Goal: Task Accomplishment & Management: Use online tool/utility

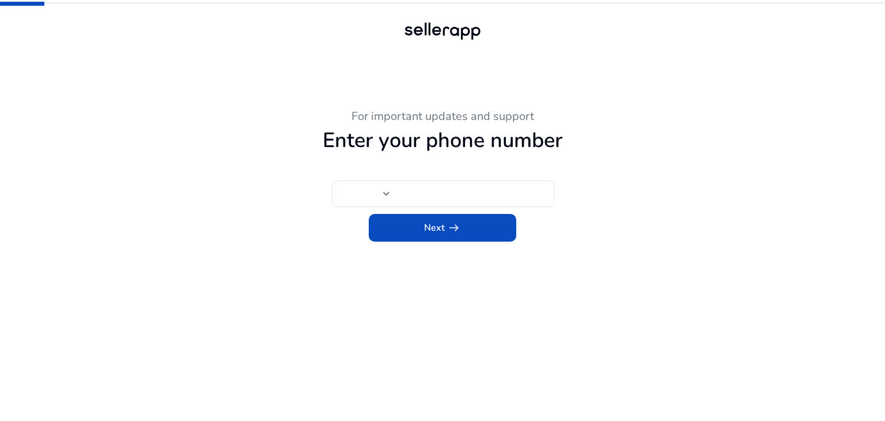
type input "***"
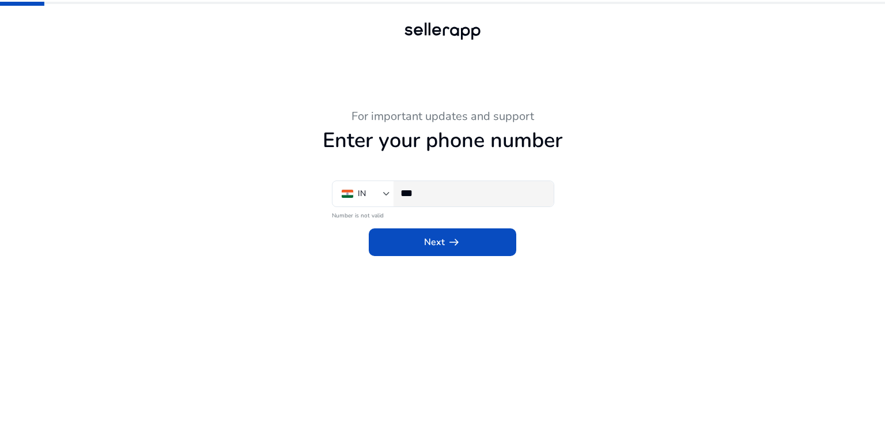
click at [457, 189] on input "***" at bounding box center [472, 193] width 144 height 13
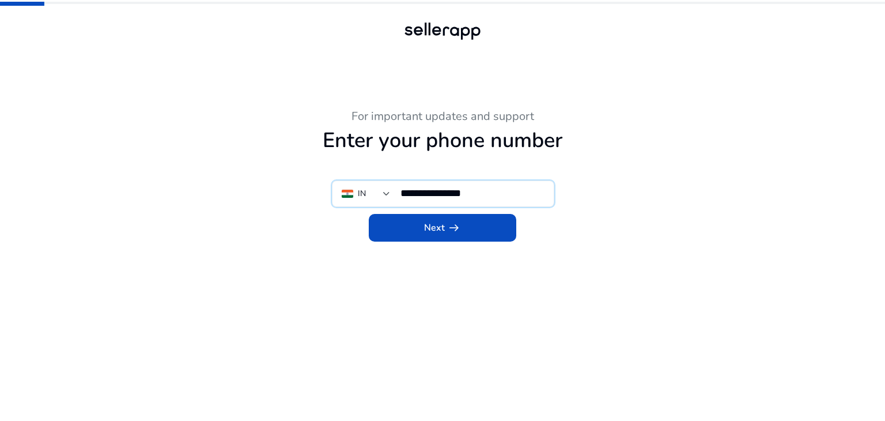
type input "**********"
click at [475, 224] on span at bounding box center [443, 228] width 148 height 28
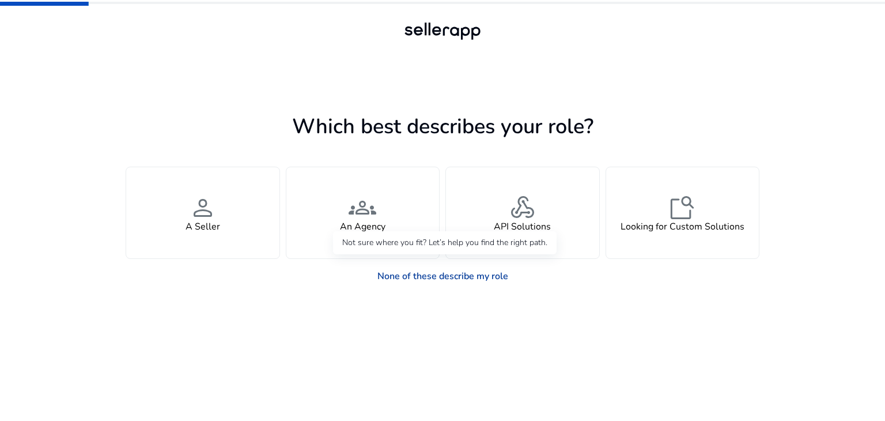
click at [415, 273] on link "None of these describe my role" at bounding box center [442, 275] width 149 height 23
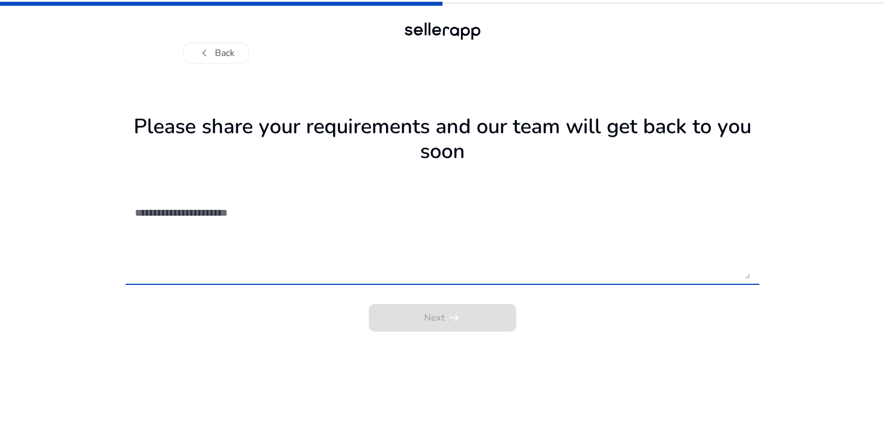
click at [422, 277] on textarea at bounding box center [442, 238] width 615 height 82
click at [207, 56] on span "chevron_left" at bounding box center [205, 53] width 14 height 14
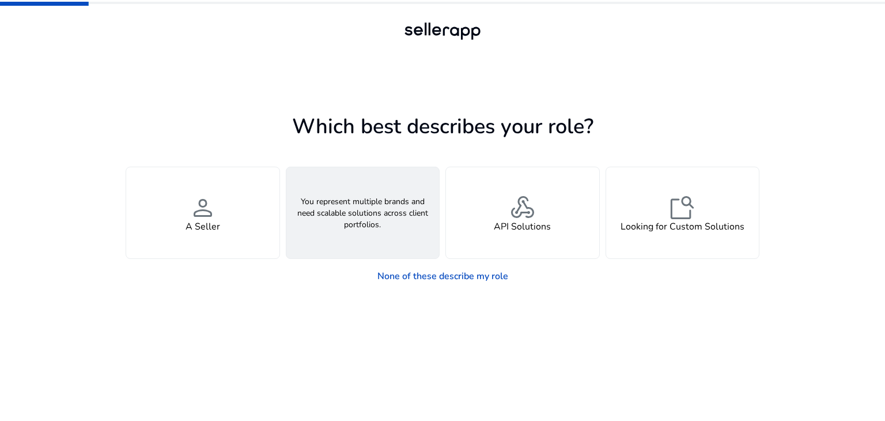
click at [371, 212] on span "groups" at bounding box center [363, 208] width 28 height 28
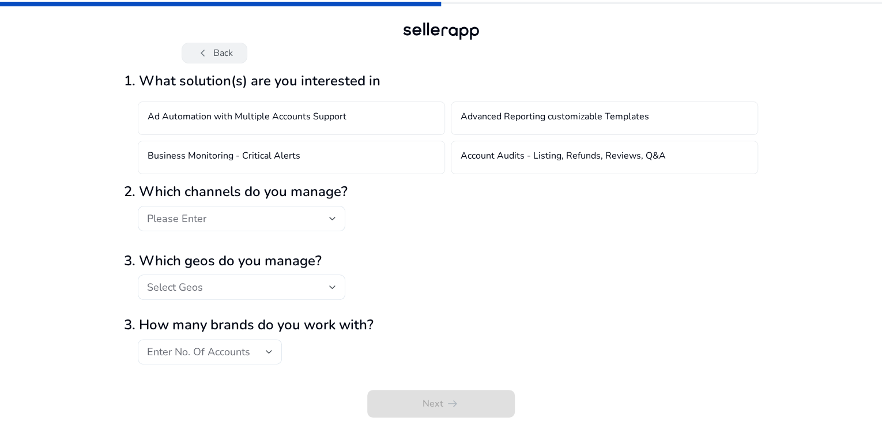
drag, startPoint x: 214, startPoint y: 51, endPoint x: 216, endPoint y: 58, distance: 7.1
click at [214, 52] on button "chevron_left Back" at bounding box center [215, 53] width 66 height 21
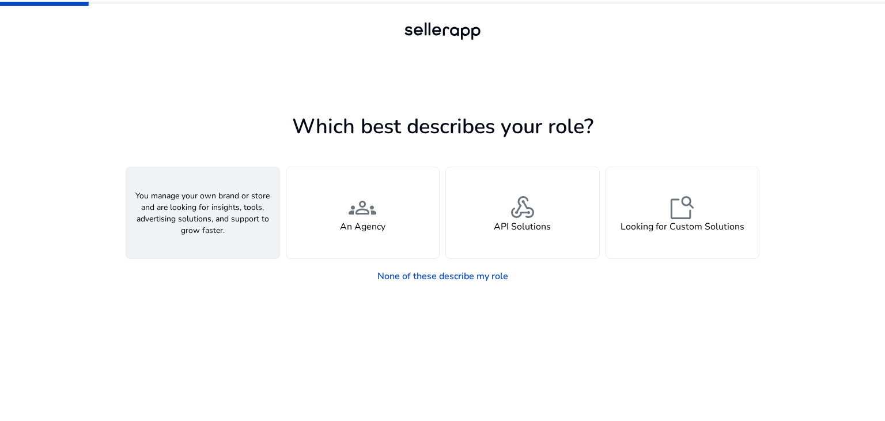
click at [209, 233] on div "person A Seller" at bounding box center [202, 212] width 153 height 91
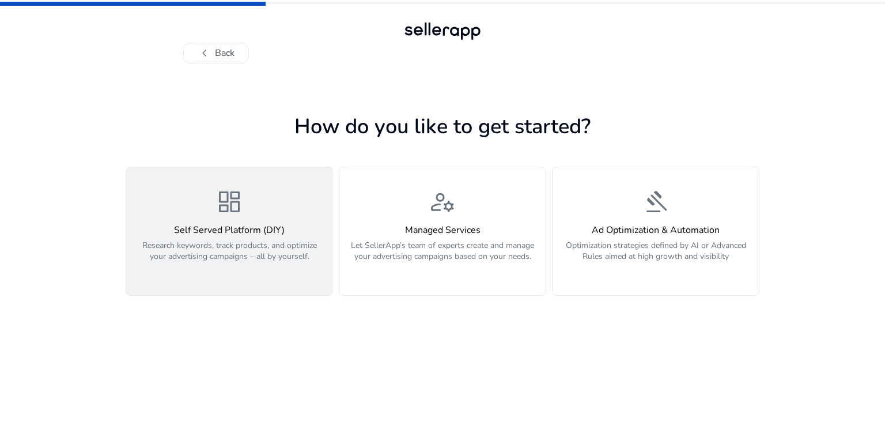
click at [240, 250] on p "Research keywords, track products, and optimize your advertising campaigns – al…" at bounding box center [229, 257] width 192 height 35
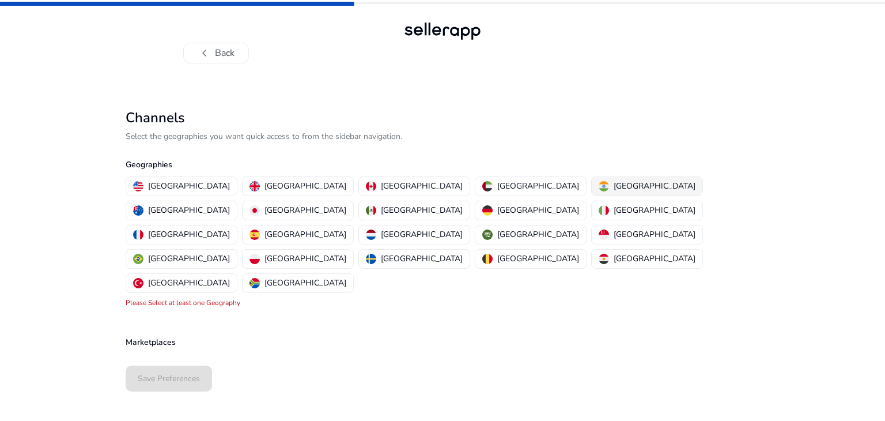
click at [614, 190] on p "[GEOGRAPHIC_DATA]" at bounding box center [655, 186] width 82 height 12
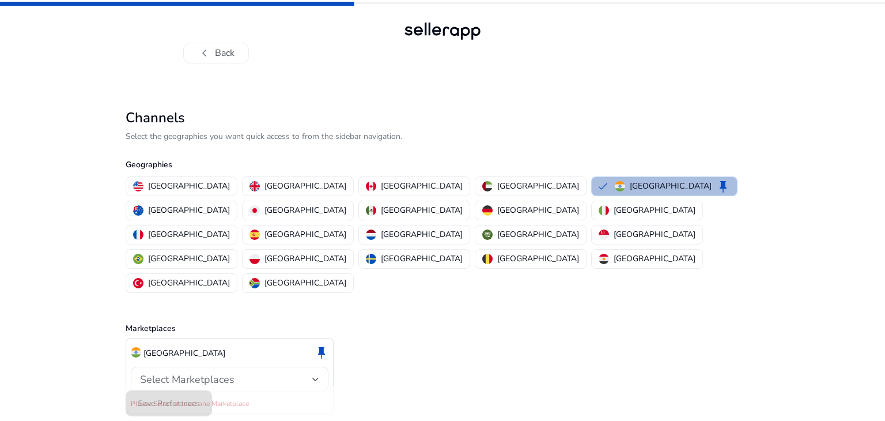
click at [199, 345] on div "India keep Select Marketplaces Please Select at least one Marketplace" at bounding box center [230, 376] width 208 height 76
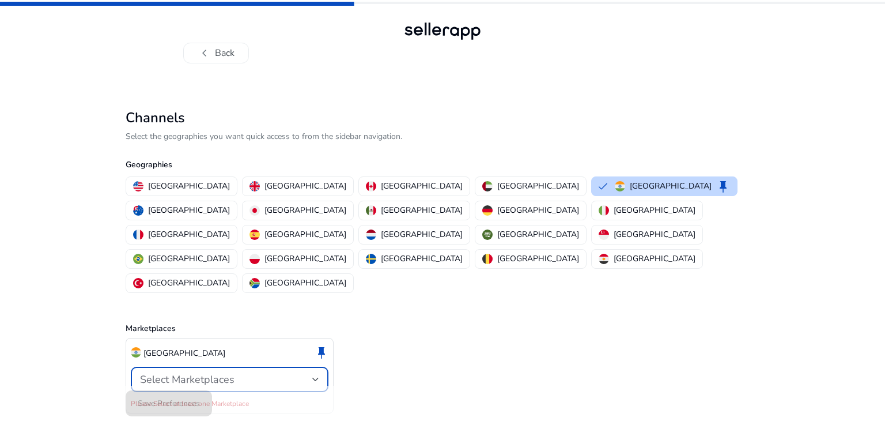
click at [207, 372] on span "Select Marketplaces" at bounding box center [187, 379] width 95 height 14
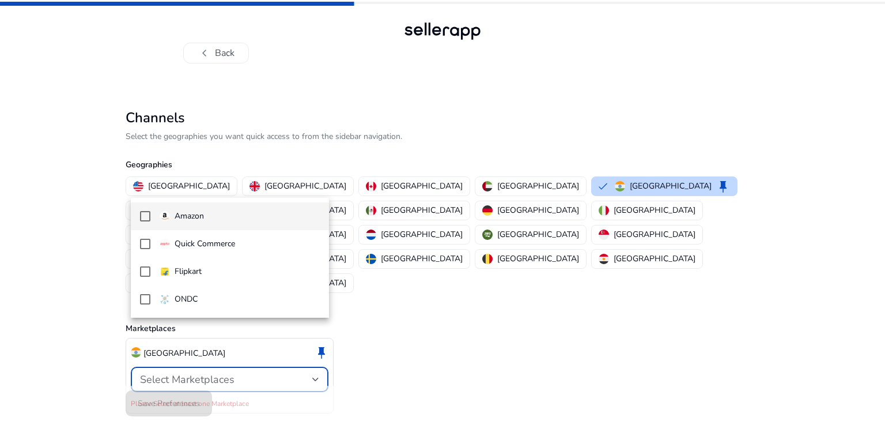
click at [187, 217] on p "Amazon" at bounding box center [189, 216] width 29 height 13
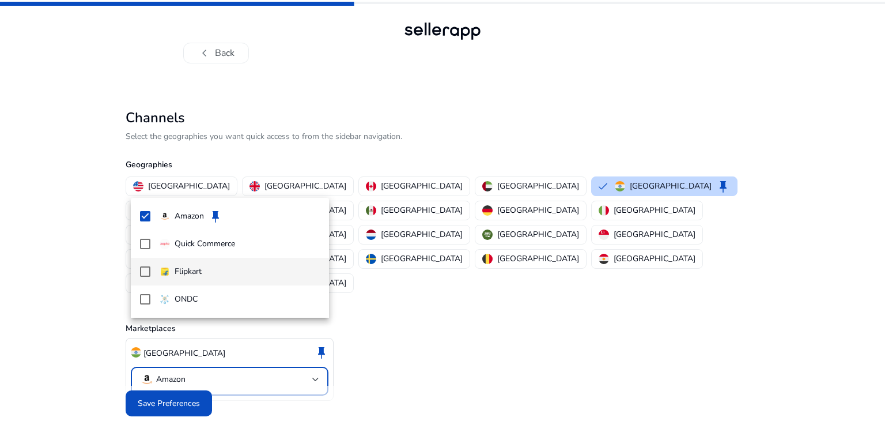
click at [199, 275] on p "Flipkart" at bounding box center [188, 271] width 27 height 13
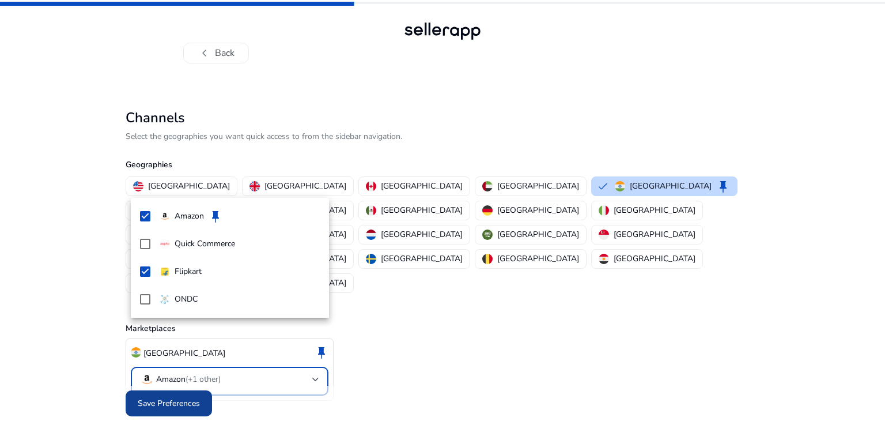
click at [173, 366] on div at bounding box center [442, 210] width 885 height 421
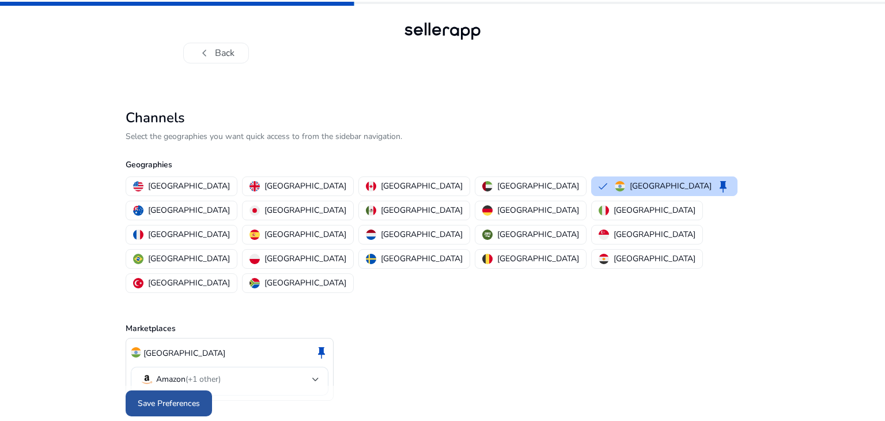
click at [181, 397] on span "Save Preferences" at bounding box center [169, 403] width 62 height 12
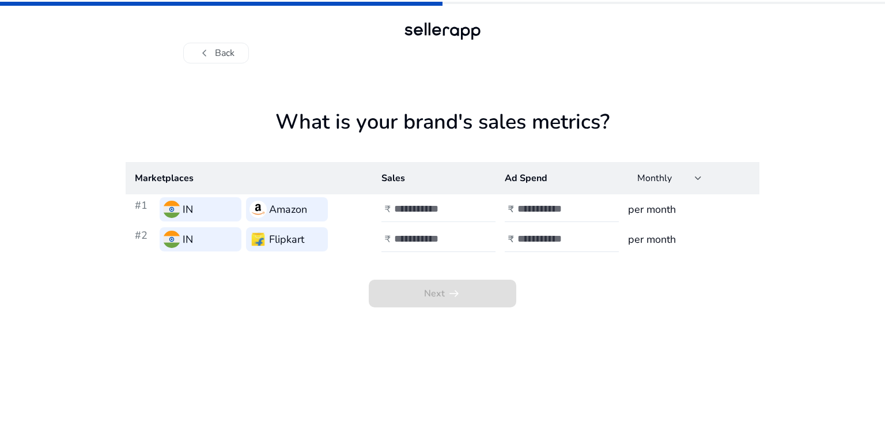
click at [437, 211] on input "number" at bounding box center [433, 208] width 78 height 13
type input "*****"
click at [437, 236] on input "number" at bounding box center [433, 238] width 78 height 13
type input "*****"
click at [547, 210] on input "number" at bounding box center [556, 208] width 78 height 13
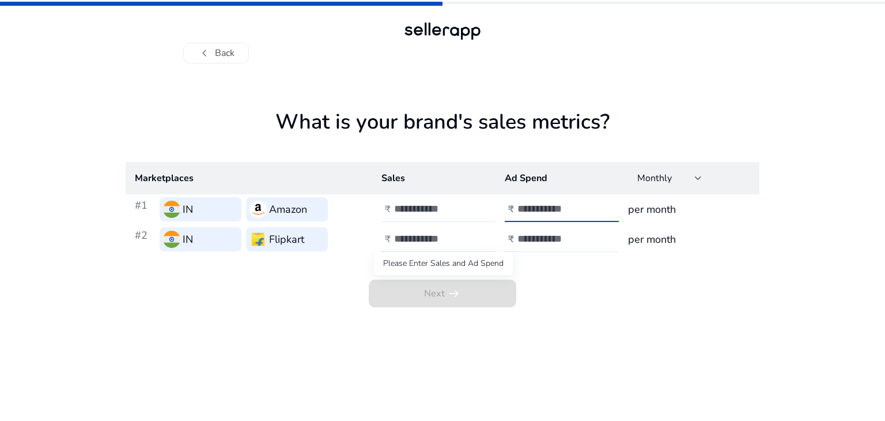
click at [460, 289] on span "Next arrow_right_alt" at bounding box center [443, 293] width 148 height 28
click at [533, 220] on div at bounding box center [569, 209] width 104 height 25
click at [535, 213] on input "number" at bounding box center [556, 208] width 78 height 13
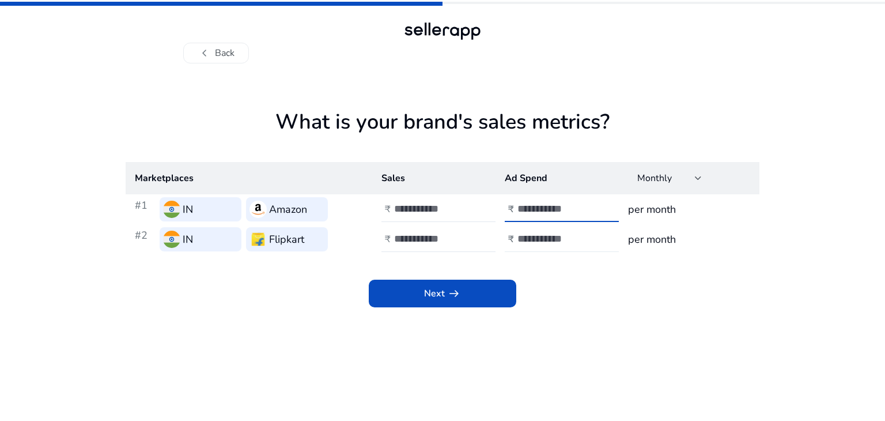
type input "*"
click at [530, 239] on input "number" at bounding box center [556, 238] width 78 height 13
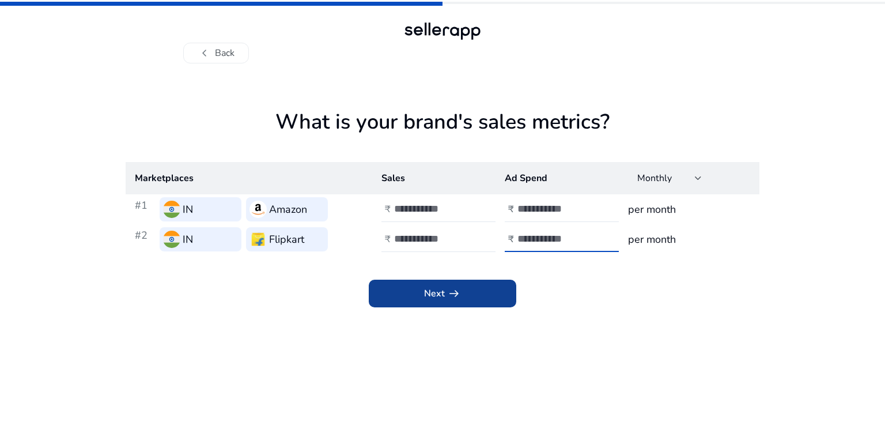
type input "*"
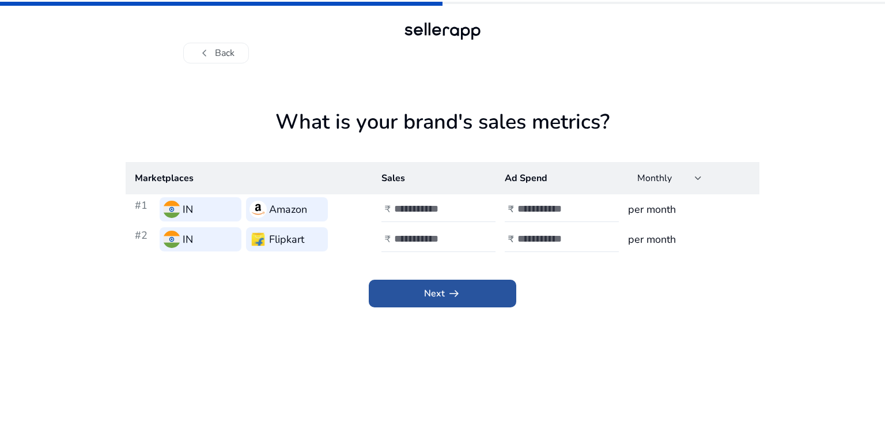
click at [461, 288] on span at bounding box center [443, 293] width 148 height 28
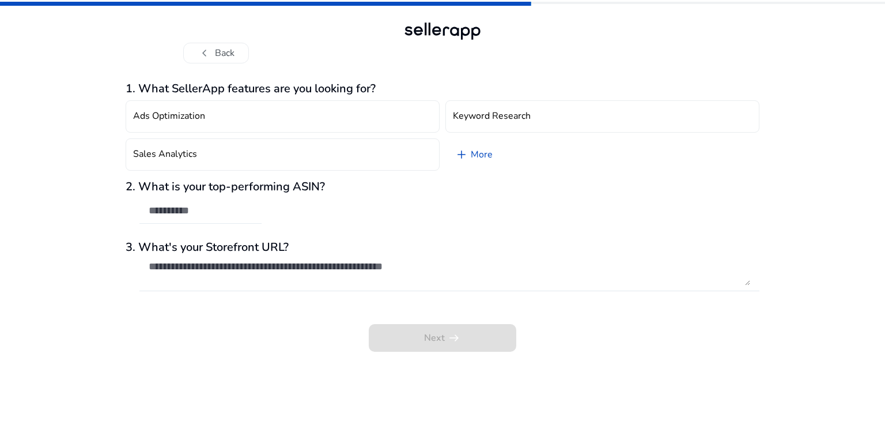
click at [205, 212] on input "text" at bounding box center [201, 210] width 104 height 13
paste input "**********"
type input "**********"
click at [292, 269] on textarea at bounding box center [450, 272] width 602 height 25
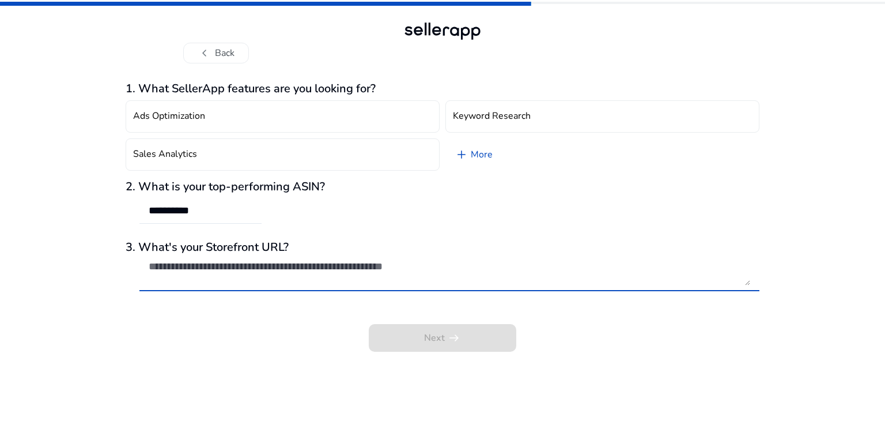
type textarea "*"
type textarea "**********"
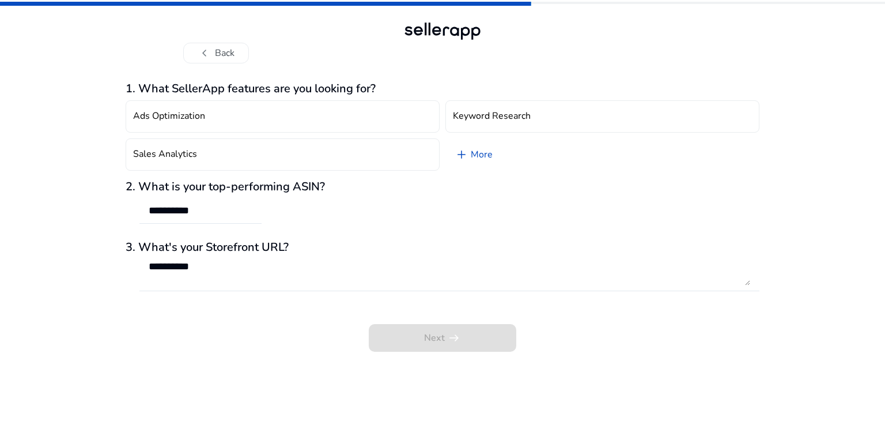
click at [336, 298] on div at bounding box center [449, 297] width 620 height 12
click at [341, 282] on textarea "**********" at bounding box center [450, 272] width 602 height 25
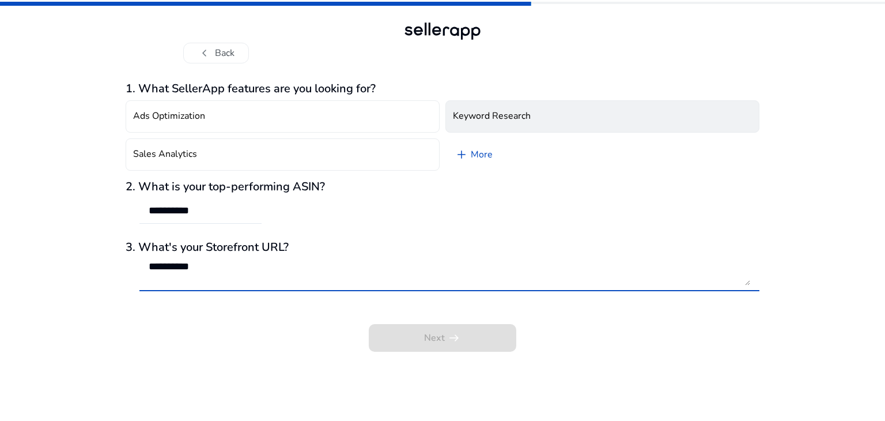
click at [493, 112] on h4 "Keyword Research" at bounding box center [492, 116] width 78 height 11
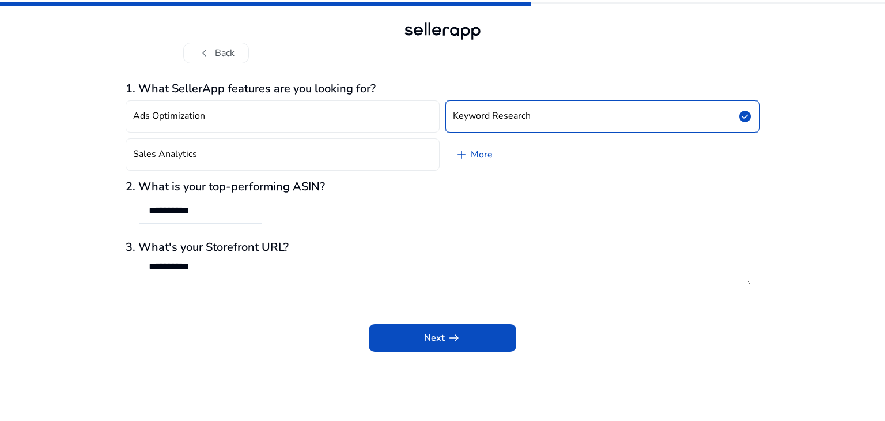
click at [311, 284] on div "**********" at bounding box center [450, 272] width 602 height 37
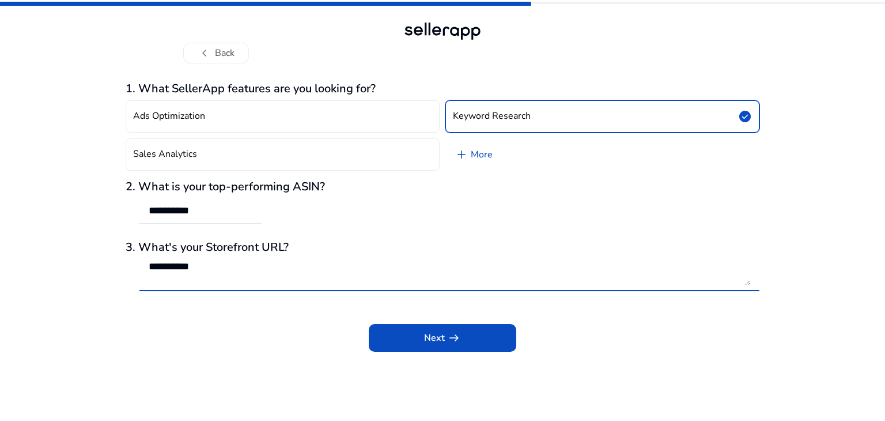
click at [311, 275] on textarea "**********" at bounding box center [450, 272] width 602 height 25
drag, startPoint x: 198, startPoint y: 339, endPoint x: 311, endPoint y: 330, distance: 112.7
click at [213, 337] on div "Next arrow_right_alt" at bounding box center [443, 330] width 634 height 44
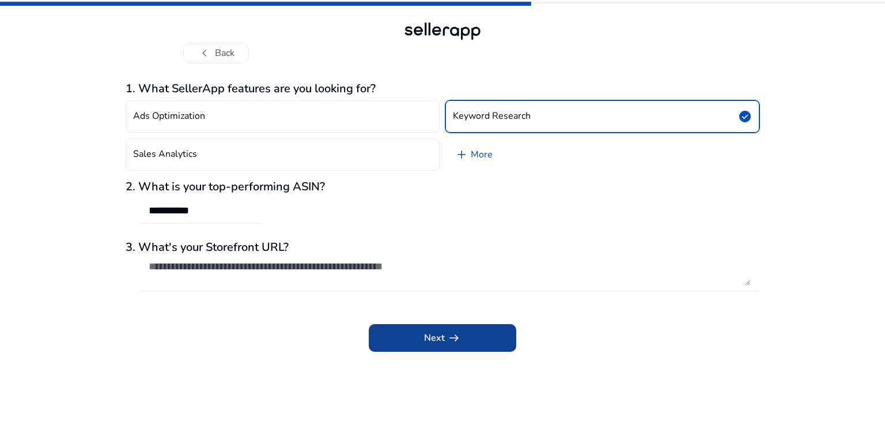
click at [409, 335] on span at bounding box center [443, 338] width 148 height 28
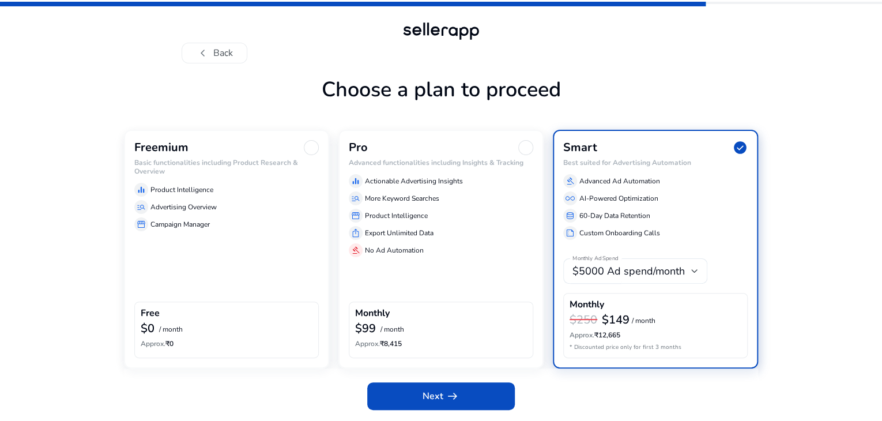
click at [212, 271] on div "Freemium Basic functionalities including Product Research & Overview equalizer …" at bounding box center [226, 249] width 205 height 238
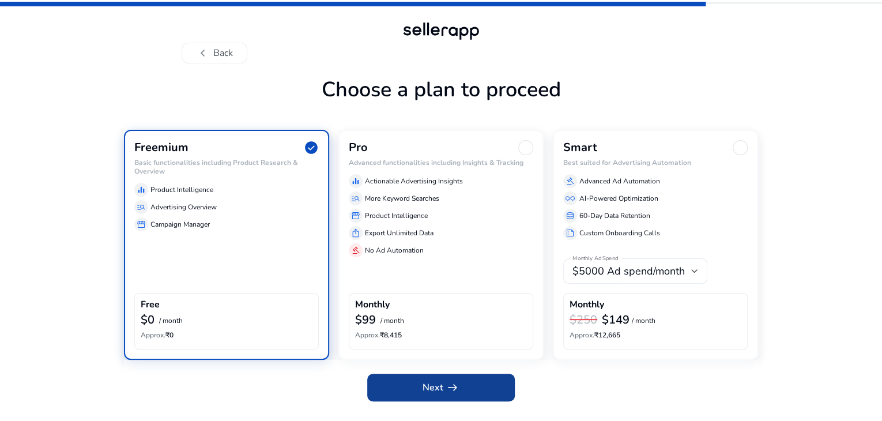
scroll to position [25, 0]
click at [438, 379] on div "Next arrow_right_alt" at bounding box center [441, 385] width 634 height 51
click at [441, 394] on span "Next arrow_right_alt" at bounding box center [440, 387] width 37 height 14
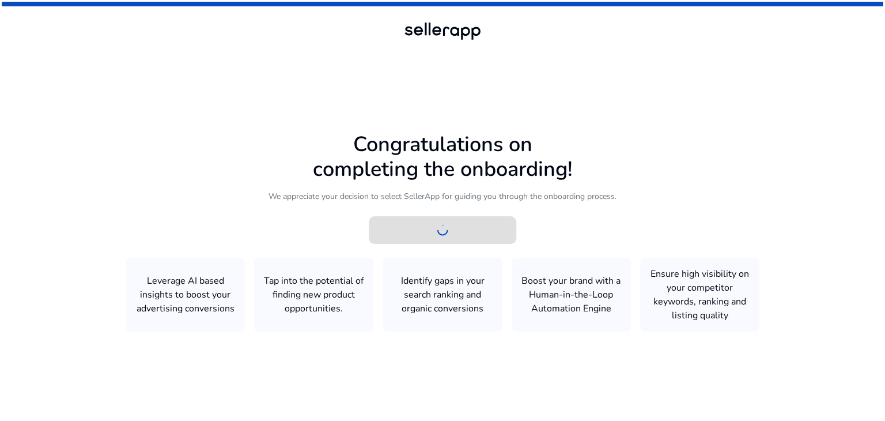
scroll to position [0, 0]
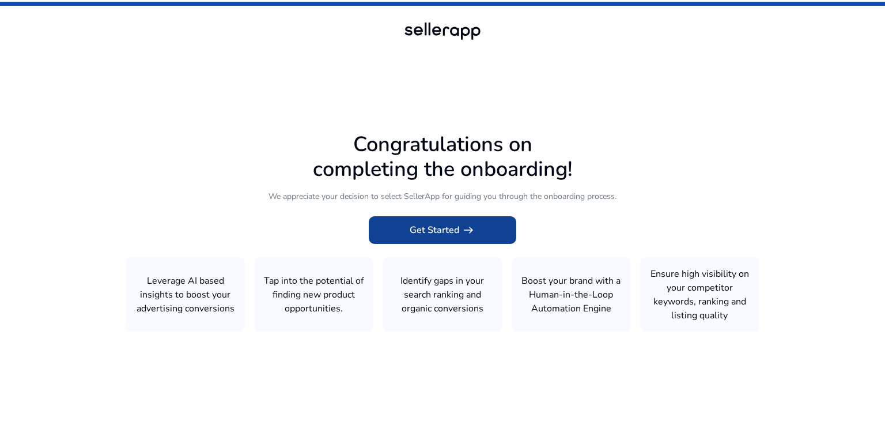
click at [393, 219] on span at bounding box center [443, 230] width 148 height 28
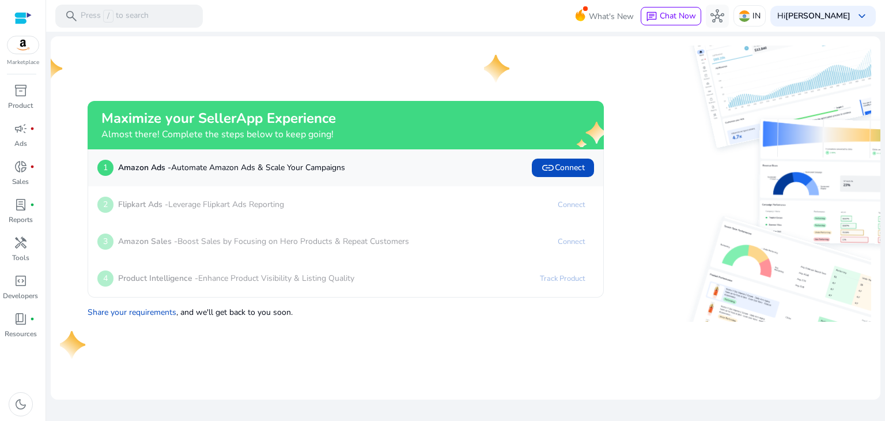
click at [18, 27] on div at bounding box center [22, 18] width 17 height 36
click at [25, 19] on div at bounding box center [22, 18] width 17 height 13
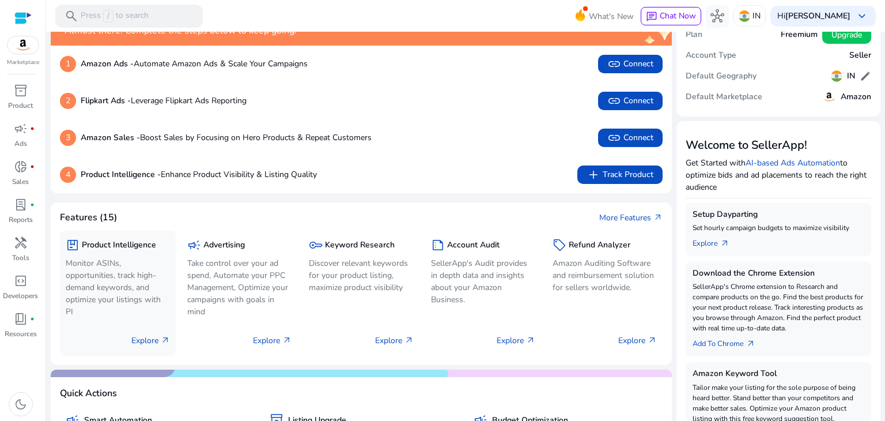
scroll to position [58, 0]
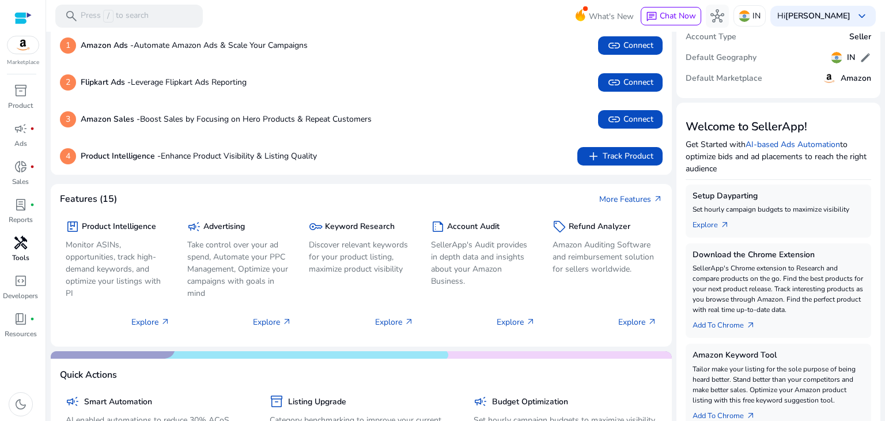
click at [26, 243] on span "handyman" at bounding box center [21, 243] width 14 height 14
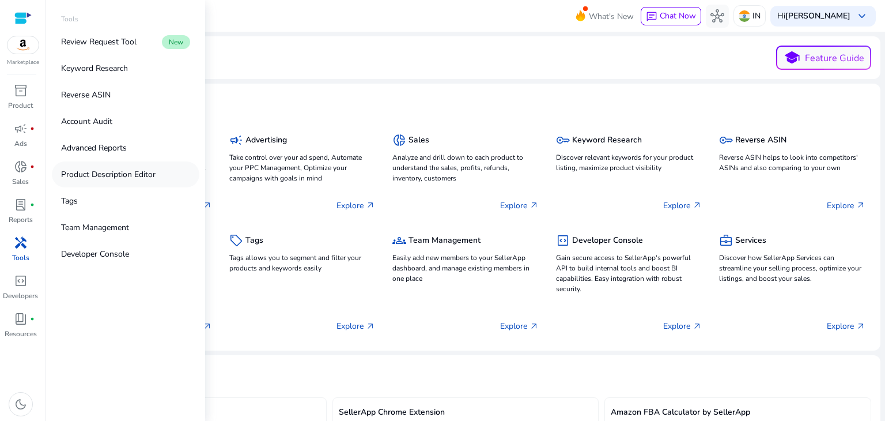
click at [118, 180] on link "Product Description Editor" at bounding box center [126, 174] width 148 height 26
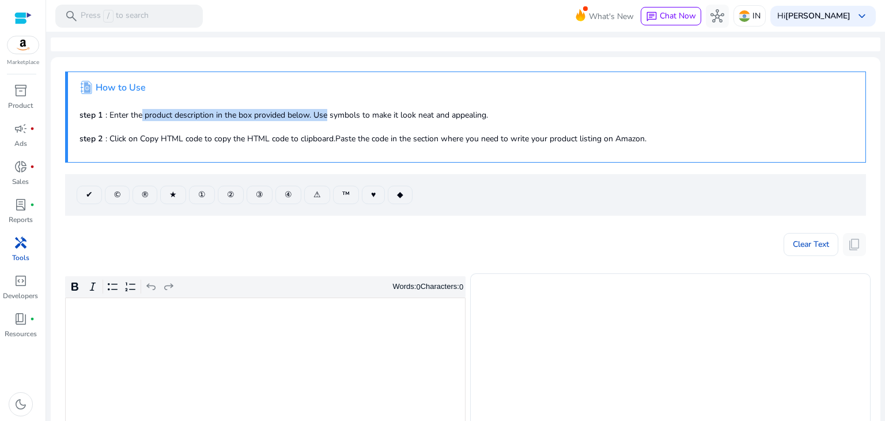
drag, startPoint x: 140, startPoint y: 114, endPoint x: 326, endPoint y: 109, distance: 186.2
click at [326, 109] on p "step 1 : Enter the product description in the box provided below. Use symbols t…" at bounding box center [467, 115] width 774 height 12
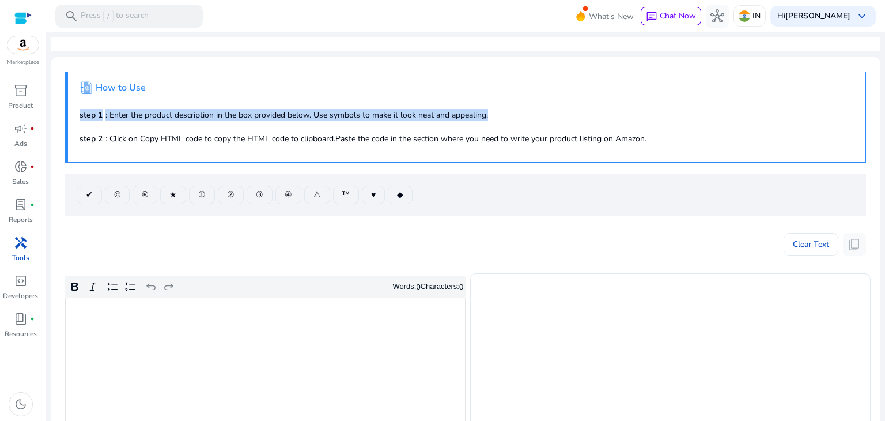
click at [326, 109] on p "step 1 : Enter the product description in the box provided below. Use symbols t…" at bounding box center [467, 115] width 774 height 12
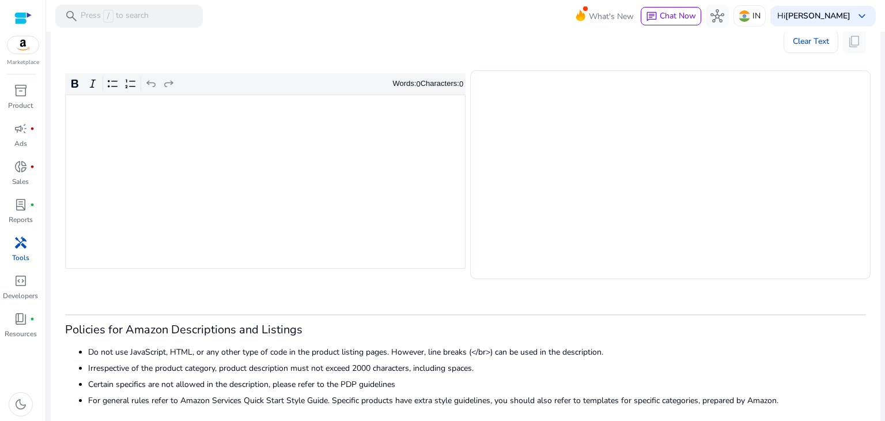
scroll to position [212, 0]
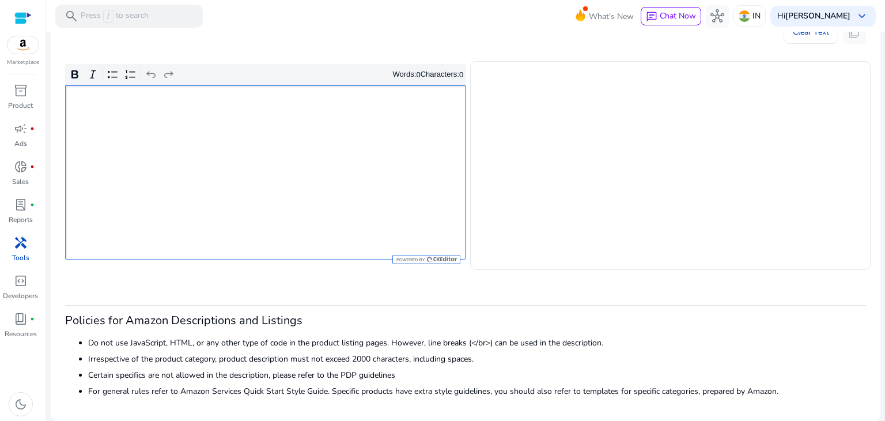
click at [299, 208] on div "Rich Text Editor. Editing area: main. Press Alt+0 for help." at bounding box center [265, 172] width 400 height 174
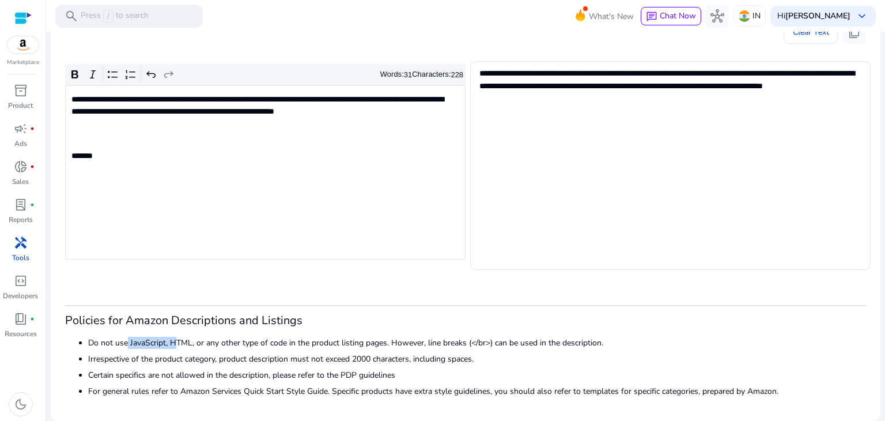
drag, startPoint x: 124, startPoint y: 341, endPoint x: 172, endPoint y: 339, distance: 48.4
click at [171, 339] on li "Do not use JavaScript, HTML, or any other type of code in the product listing p…" at bounding box center [477, 343] width 778 height 12
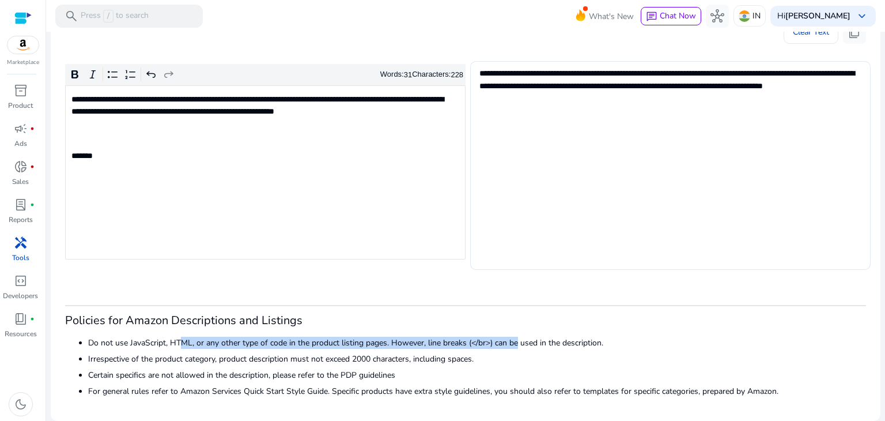
drag, startPoint x: 177, startPoint y: 339, endPoint x: 516, endPoint y: 345, distance: 338.3
click at [516, 345] on li "Do not use JavaScript, HTML, or any other type of code in the product listing p…" at bounding box center [477, 343] width 778 height 12
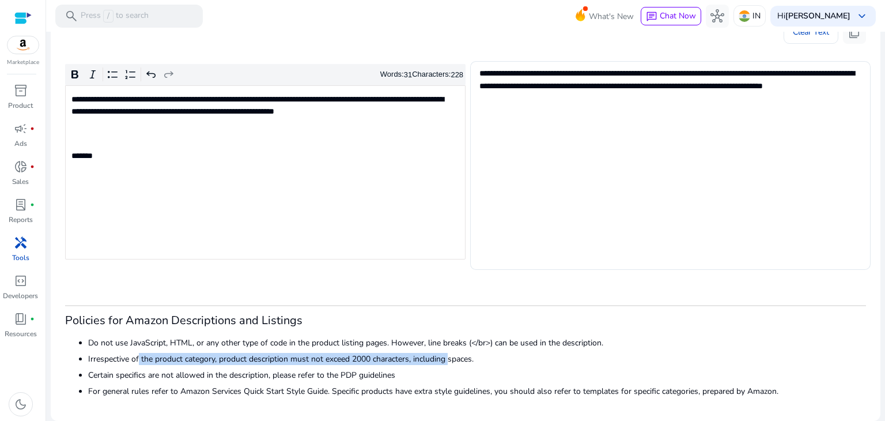
drag, startPoint x: 136, startPoint y: 361, endPoint x: 264, endPoint y: 365, distance: 128.6
click at [406, 361] on li "Irrespective of the product category, product description must not exceed 2000 …" at bounding box center [477, 359] width 778 height 12
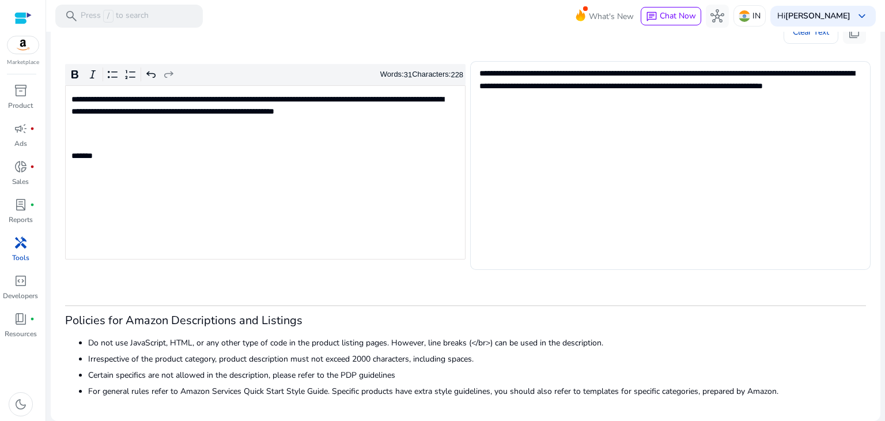
click at [125, 374] on li "Certain specifics are not allowed in the description, please refer to the PDP g…" at bounding box center [477, 375] width 778 height 12
drag, startPoint x: 195, startPoint y: 375, endPoint x: 333, endPoint y: 373, distance: 137.7
click at [333, 373] on li "Certain specifics are not allowed in the description, please refer to the PDP g…" at bounding box center [477, 375] width 778 height 12
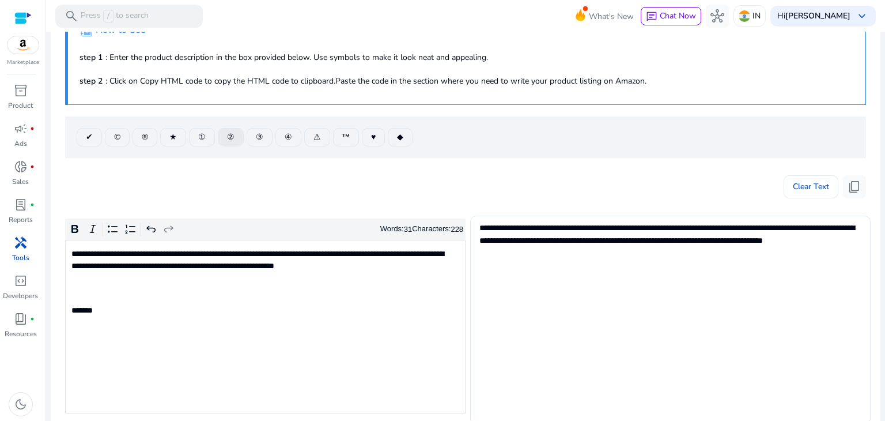
scroll to position [39, 0]
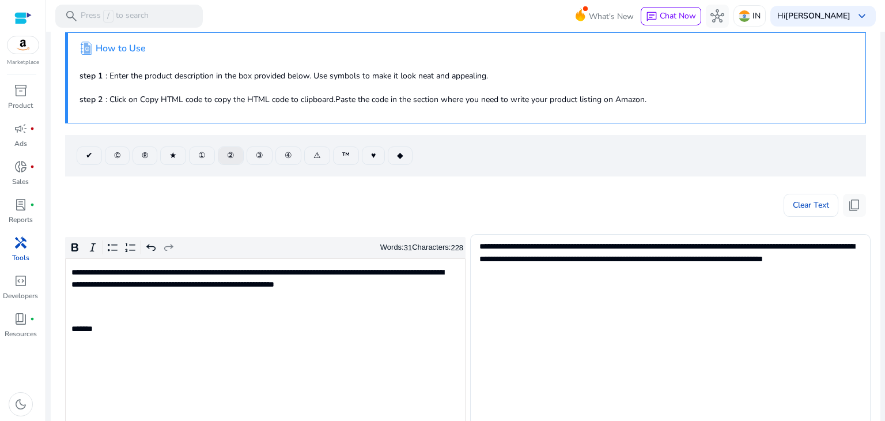
click at [227, 157] on span "②" at bounding box center [230, 155] width 7 height 12
click at [256, 157] on span "③" at bounding box center [259, 155] width 7 height 12
type textarea "**********"
click at [245, 188] on div "Clear Text content_copy" at bounding box center [465, 202] width 801 height 29
click at [22, 250] on span "handyman" at bounding box center [21, 243] width 14 height 14
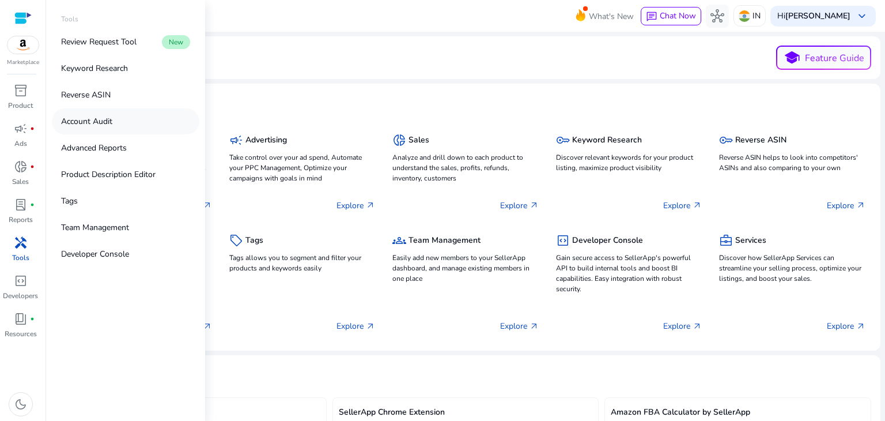
click at [88, 119] on p "Account Audit" at bounding box center [86, 121] width 51 height 12
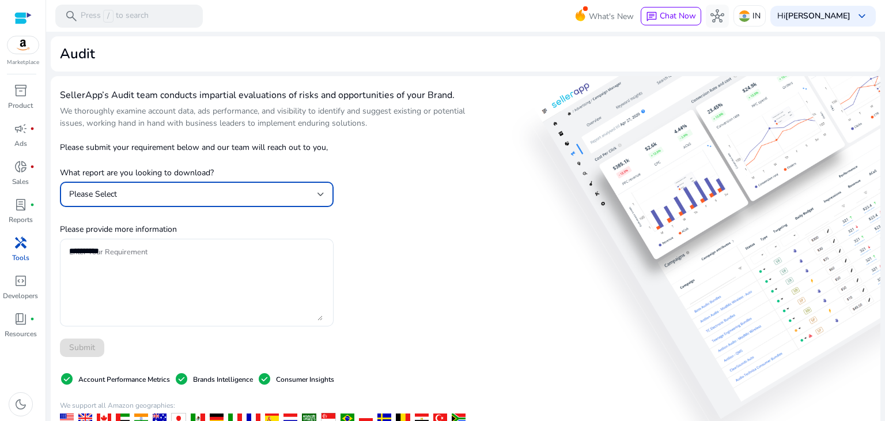
click at [263, 199] on div "Please Select" at bounding box center [193, 194] width 248 height 13
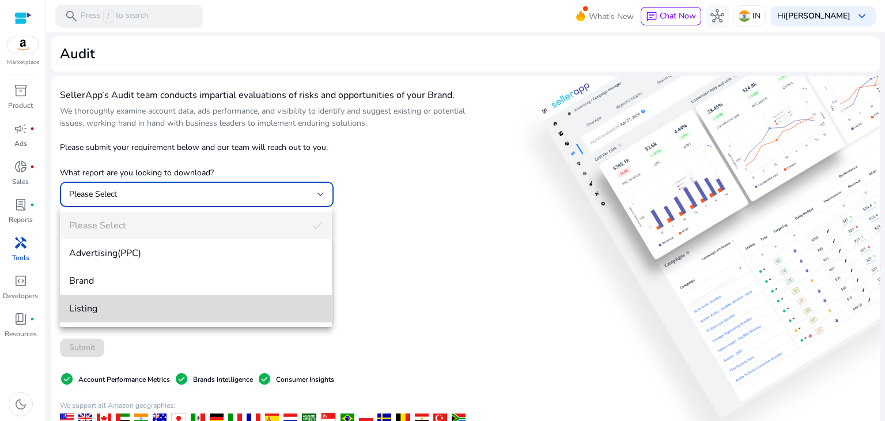
click at [149, 313] on span "Listing" at bounding box center [196, 308] width 254 height 13
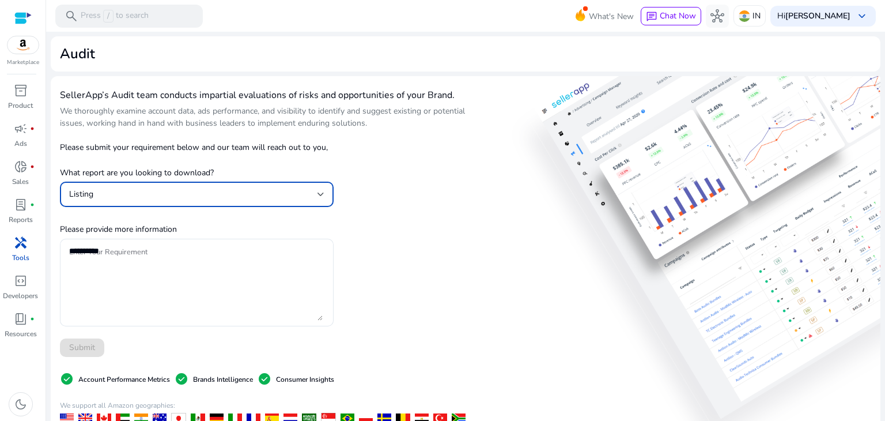
scroll to position [58, 0]
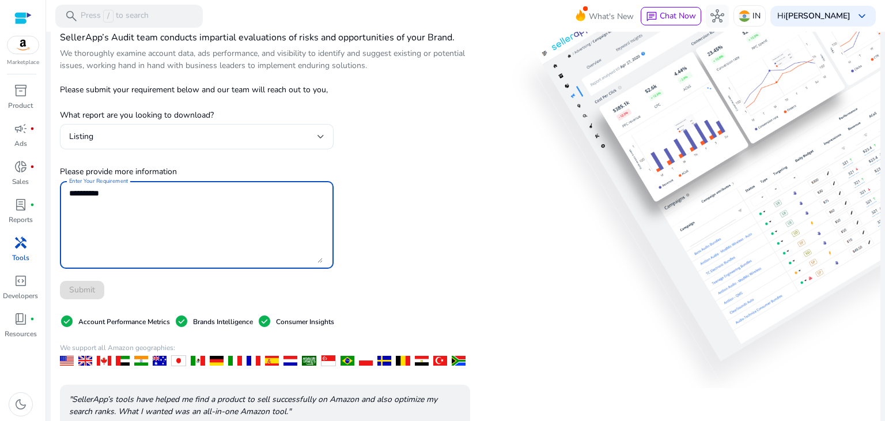
click at [172, 218] on textarea "Enter Your Requirement" at bounding box center [196, 225] width 254 height 76
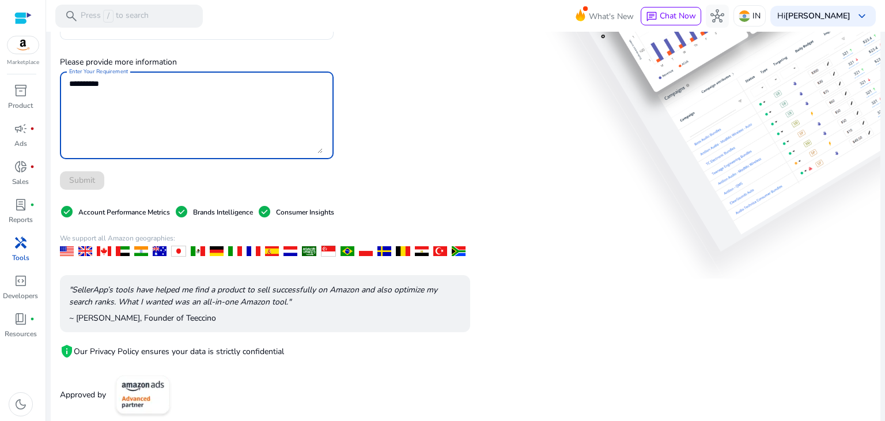
scroll to position [175, 0]
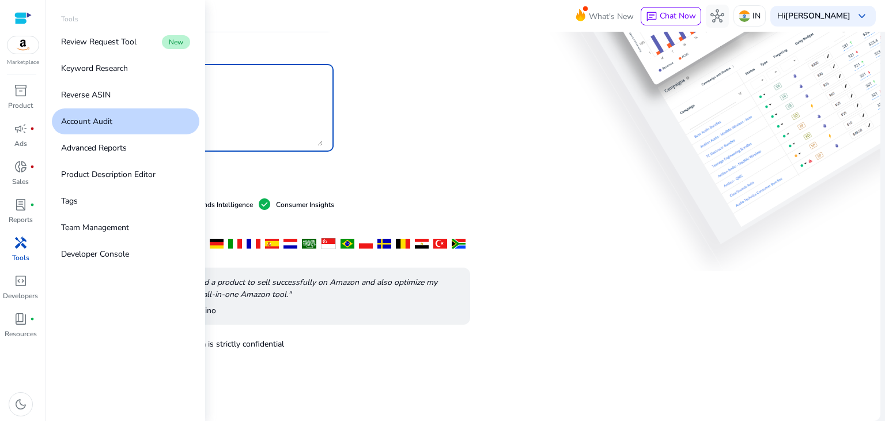
click at [26, 244] on span "handyman" at bounding box center [21, 243] width 14 height 14
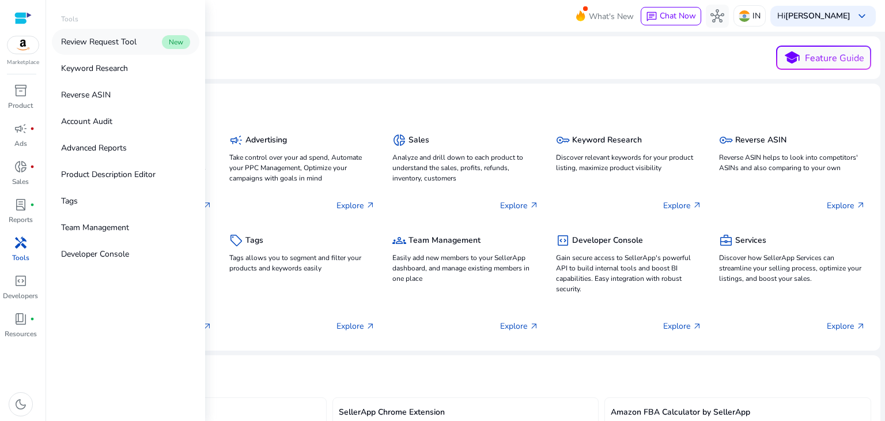
click at [107, 46] on p "Review Request Tool" at bounding box center [98, 42] width 75 height 12
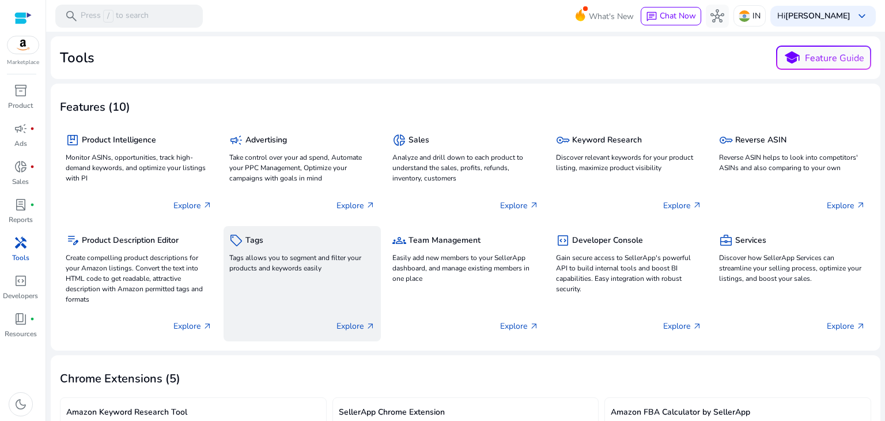
click at [284, 304] on div "sell Tags Tags allows you to segment and filter your products and keywords easi…" at bounding box center [303, 283] width 158 height 115
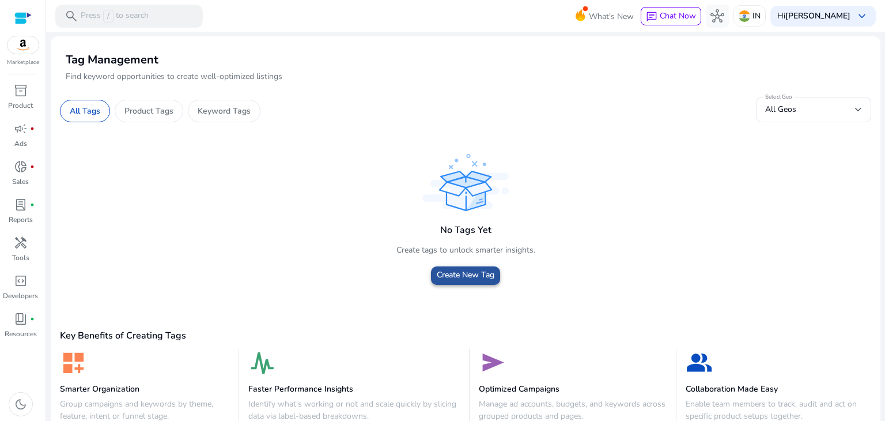
click at [455, 276] on span "Create New Tag" at bounding box center [466, 275] width 58 height 10
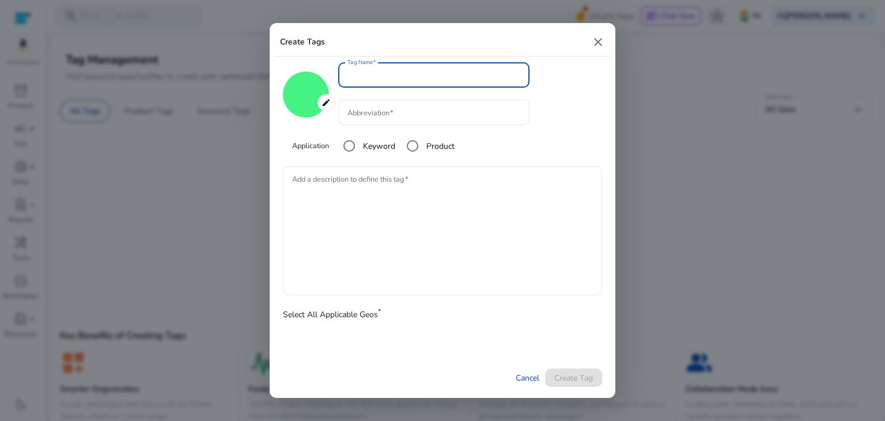
type input "*******"
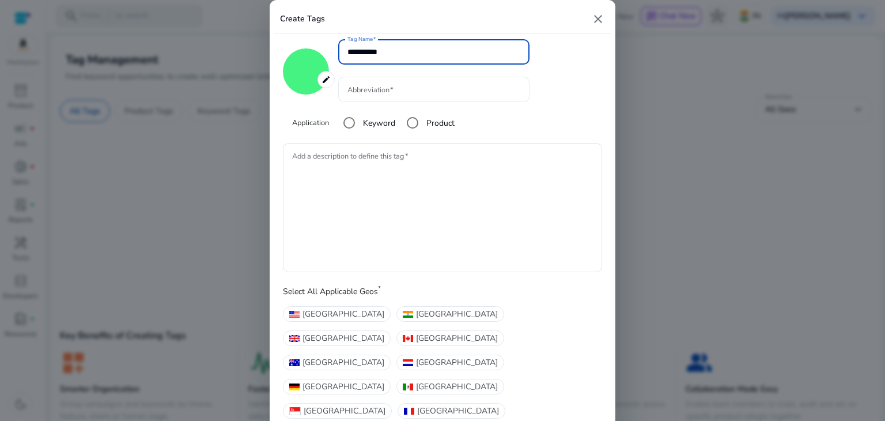
type input "**********"
click at [384, 96] on input "Abbreviation" at bounding box center [433, 89] width 173 height 13
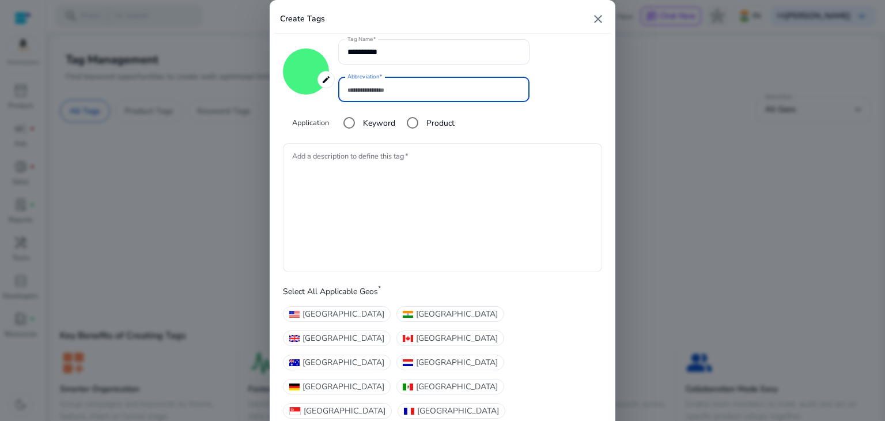
paste input "**"
type input "**"
click at [356, 186] on textarea "Add a description to define this tag" at bounding box center [442, 208] width 301 height 118
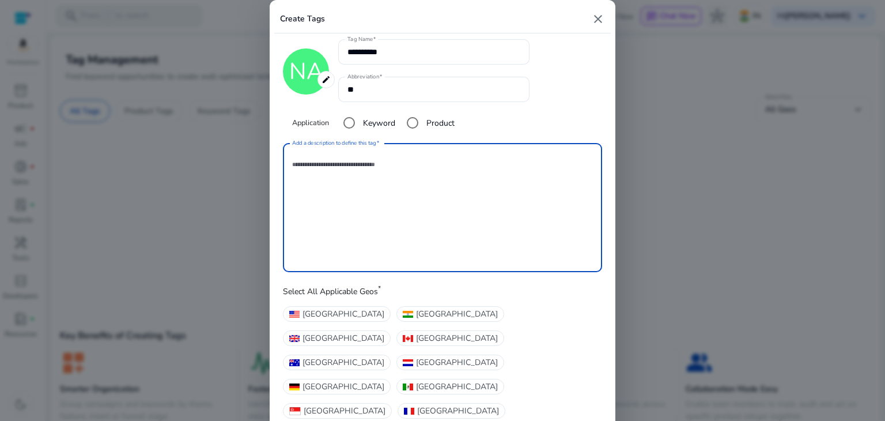
paste textarea "**********"
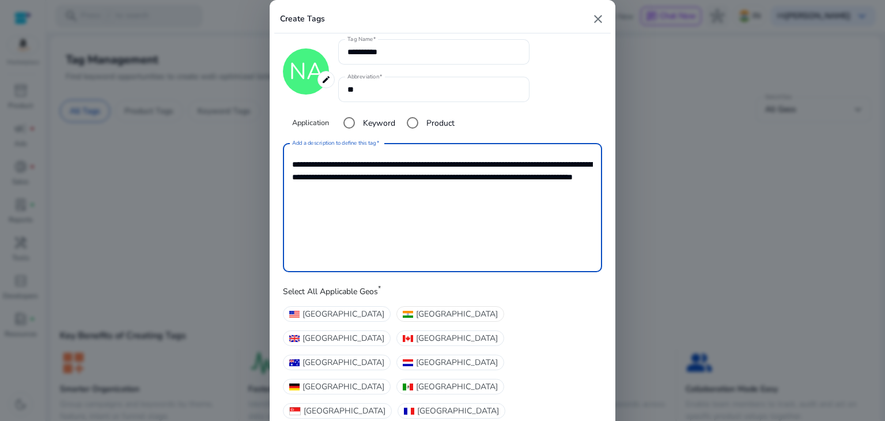
type textarea "**********"
click at [403, 318] on span at bounding box center [408, 314] width 10 height 7
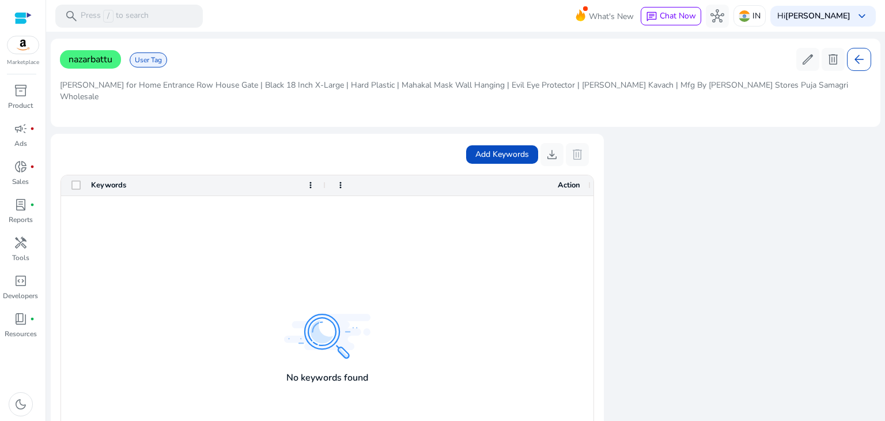
click at [92, 65] on span "nazarbattu" at bounding box center [90, 59] width 61 height 18
click at [498, 148] on span "Add Keywords" at bounding box center [502, 154] width 54 height 12
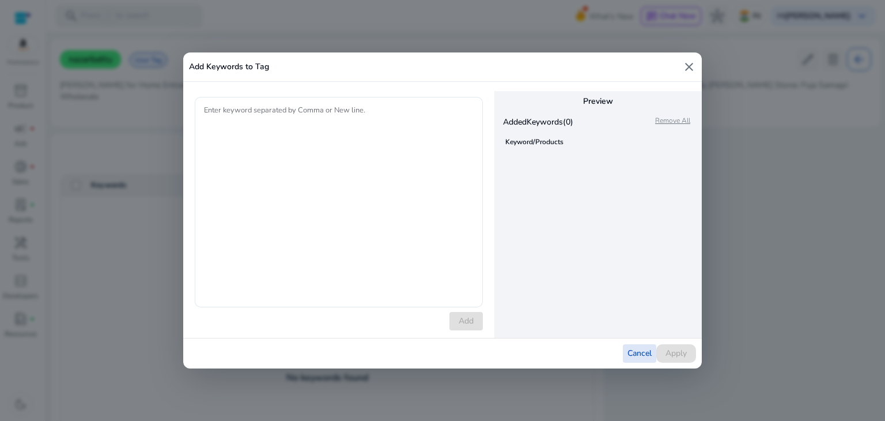
click at [638, 360] on button "Cancel" at bounding box center [639, 353] width 33 height 18
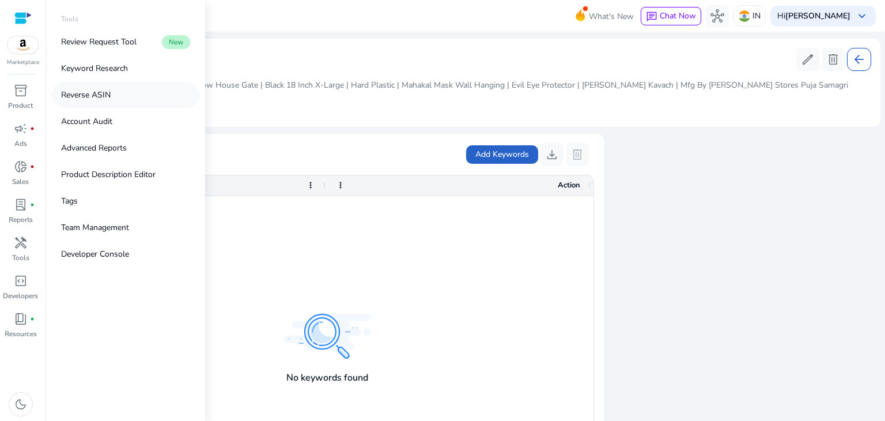
click at [109, 93] on p "Reverse ASIN" at bounding box center [86, 95] width 50 height 12
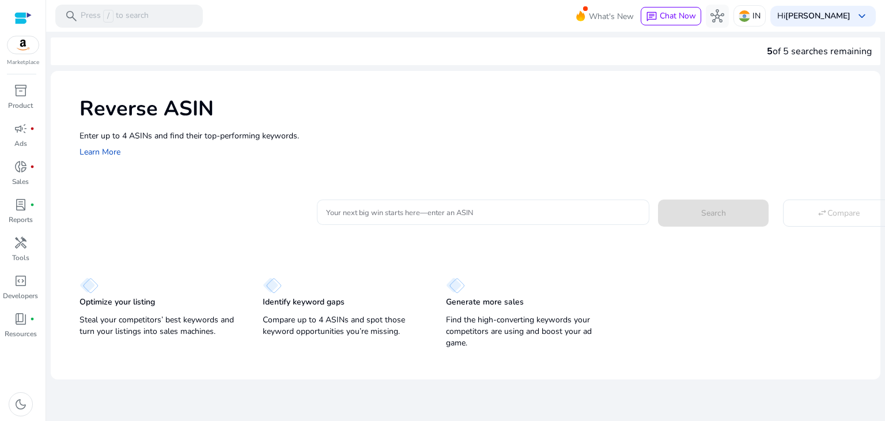
click at [428, 205] on div at bounding box center [483, 211] width 314 height 25
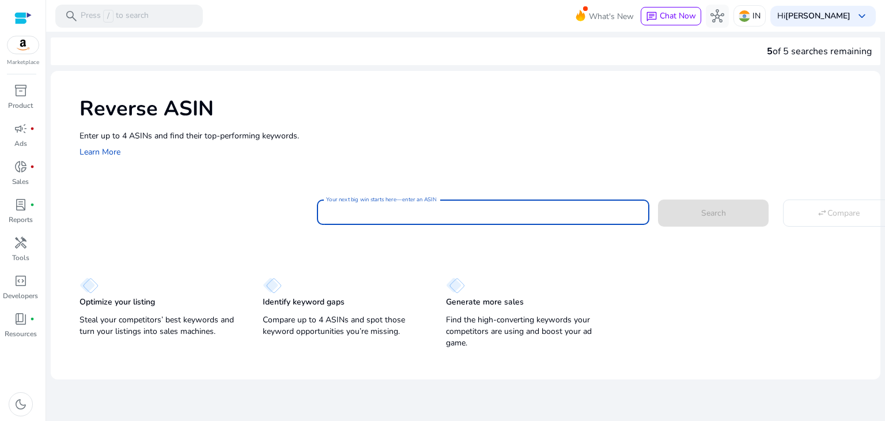
paste input "**********"
type input "**********"
click at [719, 217] on span "Search" at bounding box center [713, 213] width 25 height 12
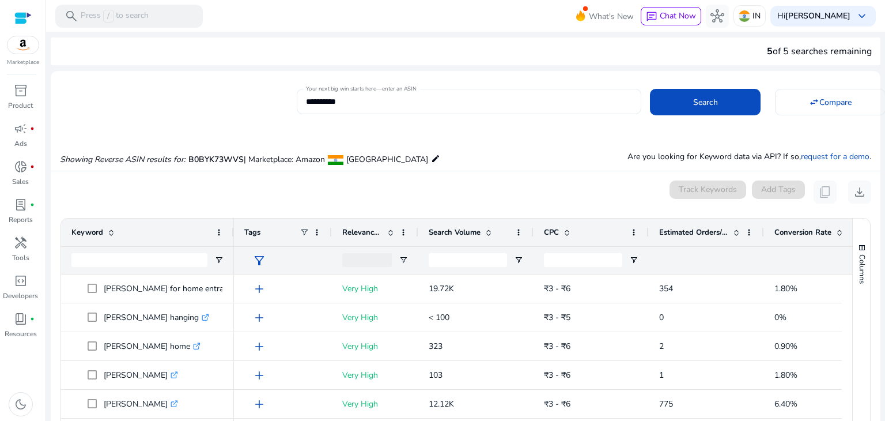
click at [388, 101] on input "**********" at bounding box center [469, 101] width 326 height 13
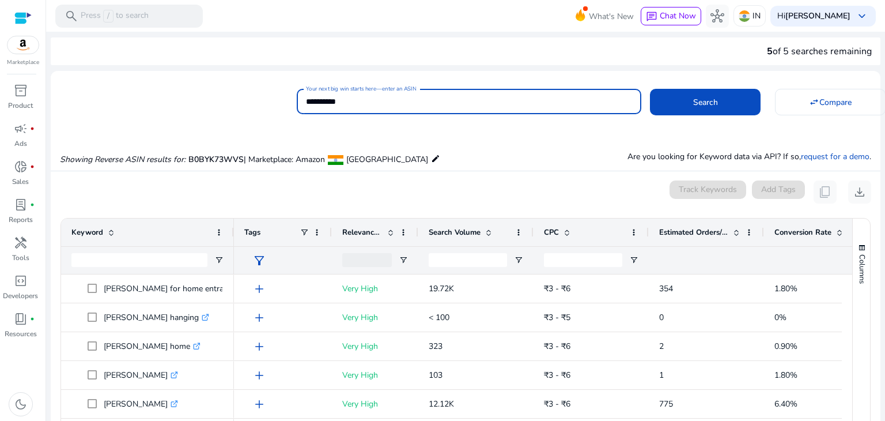
paste input
type input "**********"
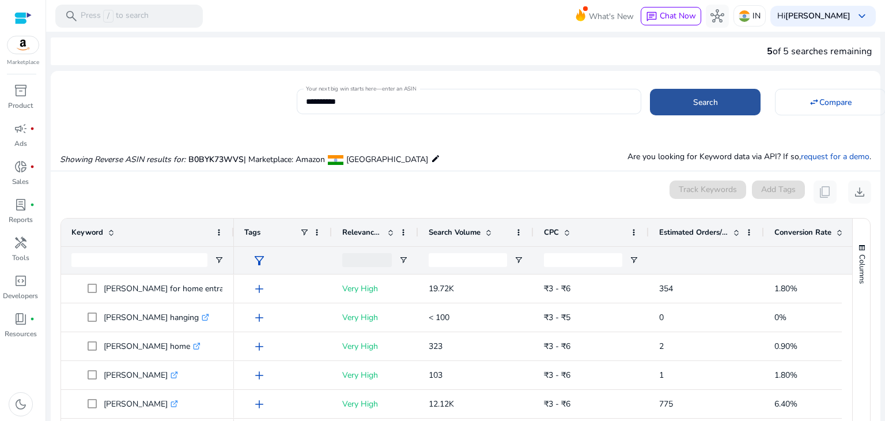
click at [673, 104] on span at bounding box center [705, 102] width 111 height 28
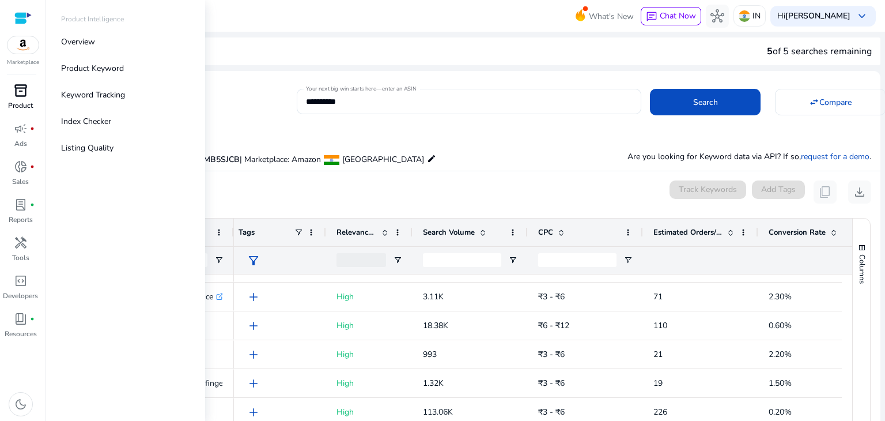
click at [7, 93] on div "inventory_2" at bounding box center [21, 90] width 32 height 18
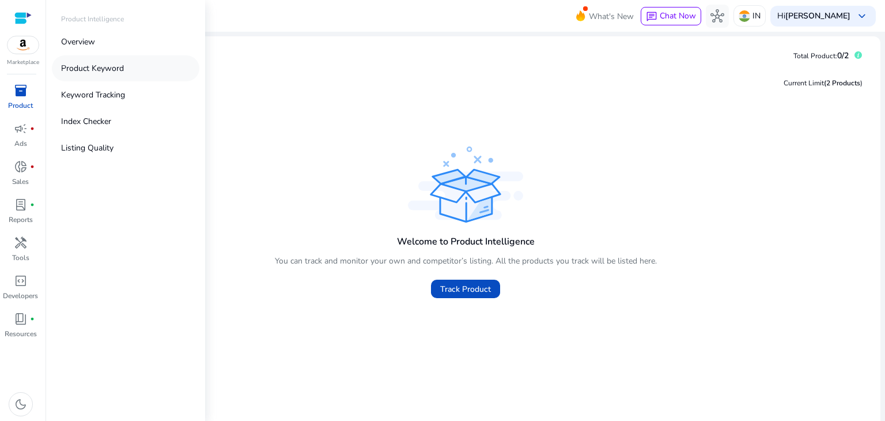
click at [77, 70] on p "Product Keyword" at bounding box center [92, 68] width 63 height 12
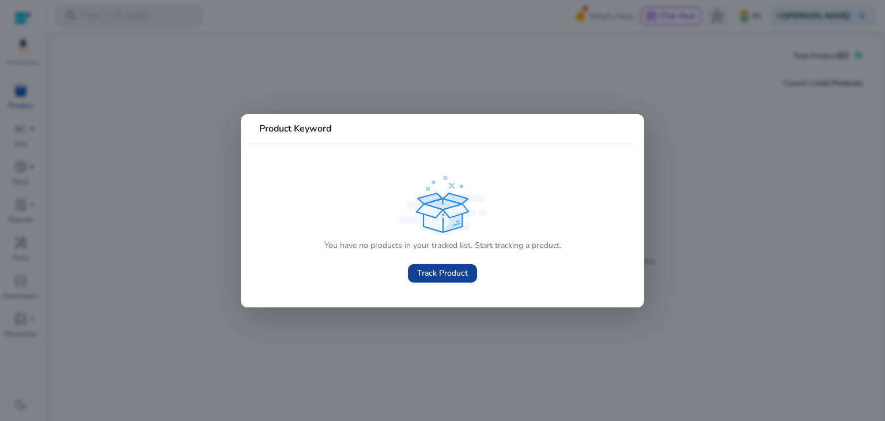
click at [425, 271] on span "Track Product" at bounding box center [442, 273] width 51 height 12
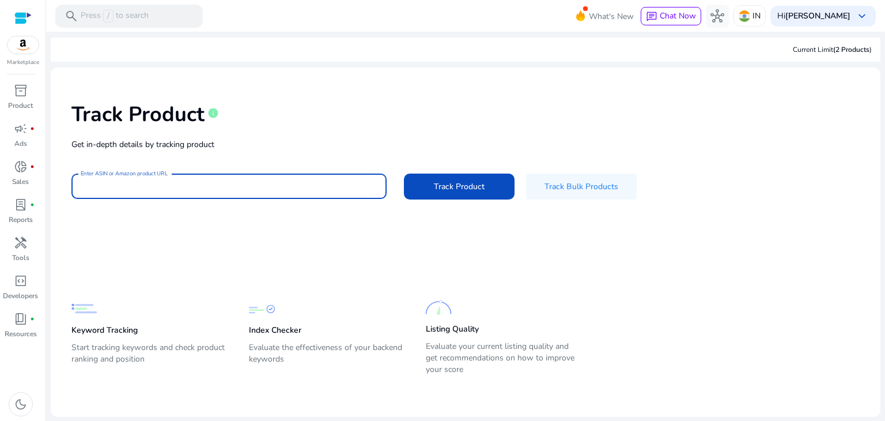
click at [254, 190] on input "Enter ASIN or Amazon product URL" at bounding box center [229, 186] width 297 height 13
paste input "**********"
type input "**********"
click at [436, 178] on span at bounding box center [459, 186] width 111 height 28
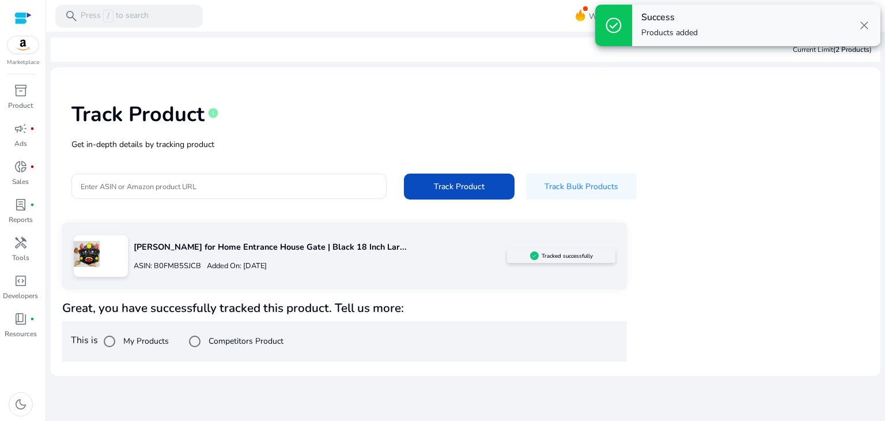
click at [141, 336] on label "My Products" at bounding box center [145, 341] width 48 height 12
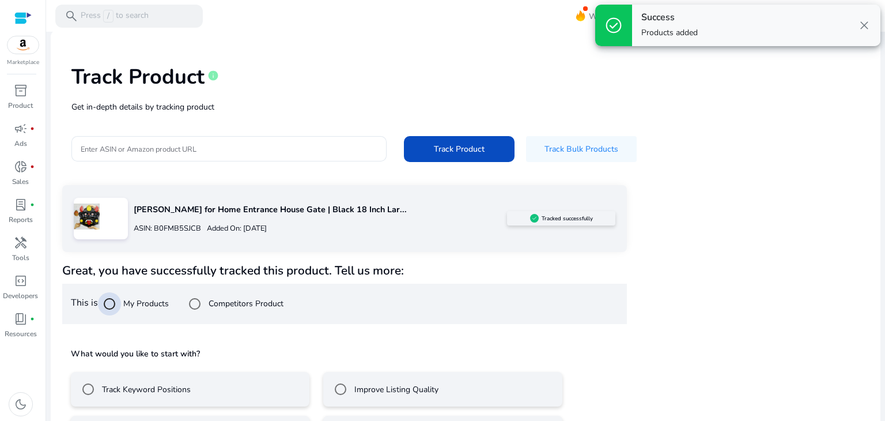
scroll to position [83, 0]
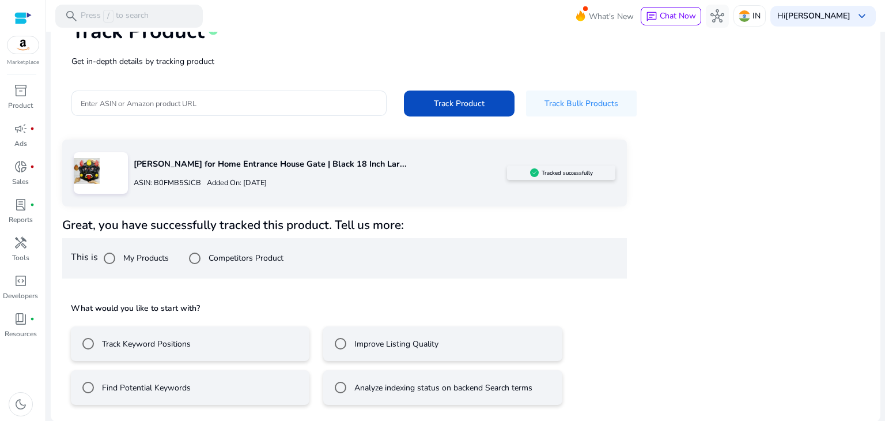
click at [166, 344] on label "Track Keyword Positions" at bounding box center [145, 344] width 91 height 12
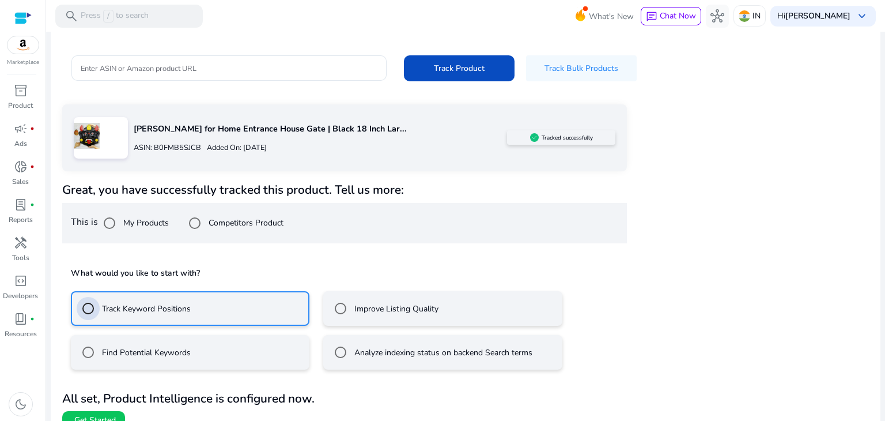
scroll to position [134, 0]
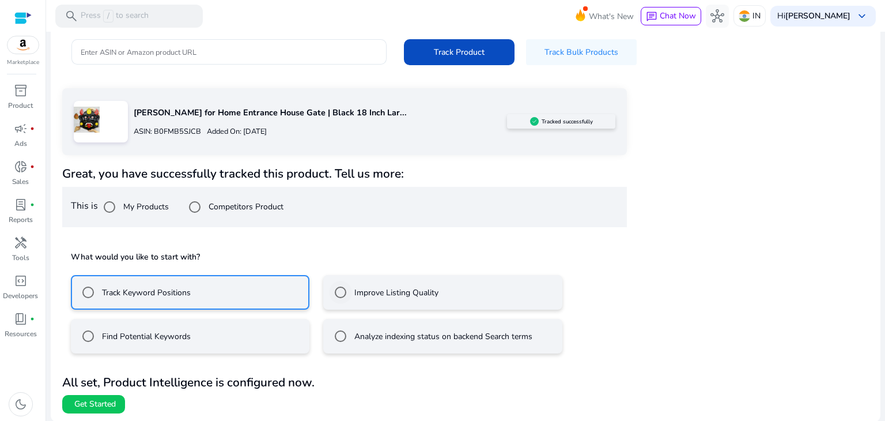
click at [373, 289] on label "Improve Listing Quality" at bounding box center [395, 292] width 86 height 12
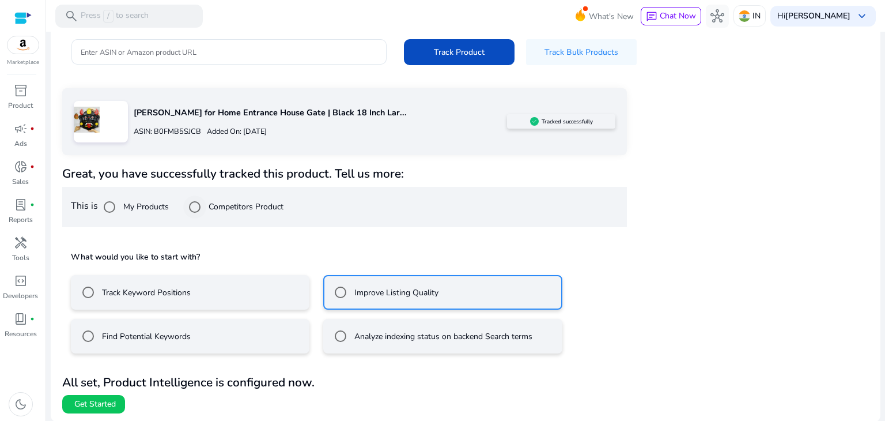
click at [256, 207] on label "Competitors Product" at bounding box center [244, 207] width 77 height 12
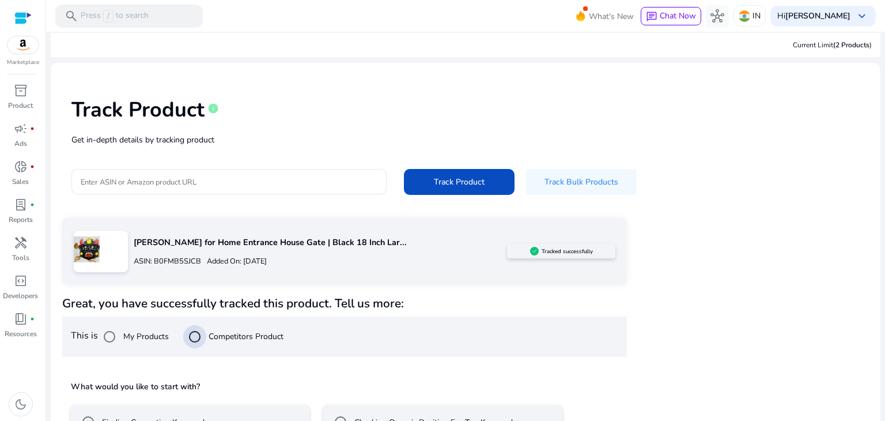
scroll to position [0, 0]
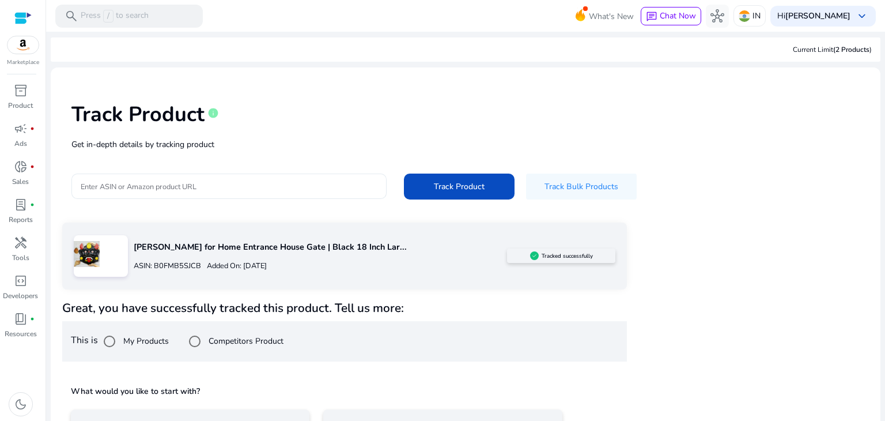
click at [198, 180] on input "Enter ASIN or Amazon product URL" at bounding box center [229, 186] width 297 height 13
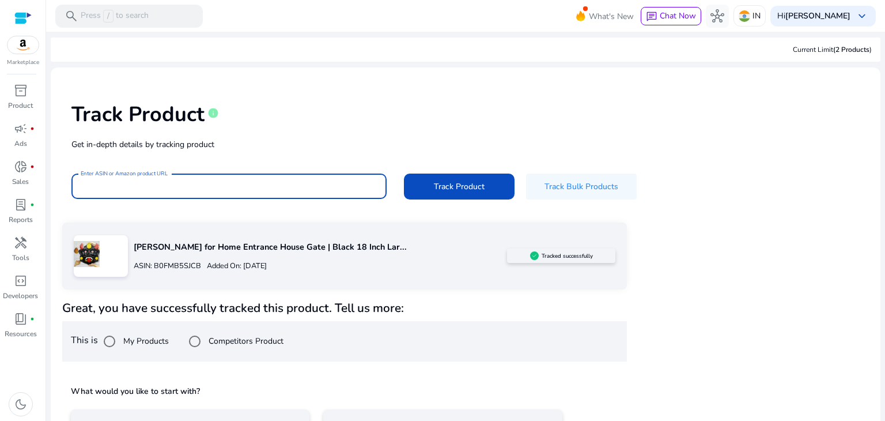
scroll to position [123, 0]
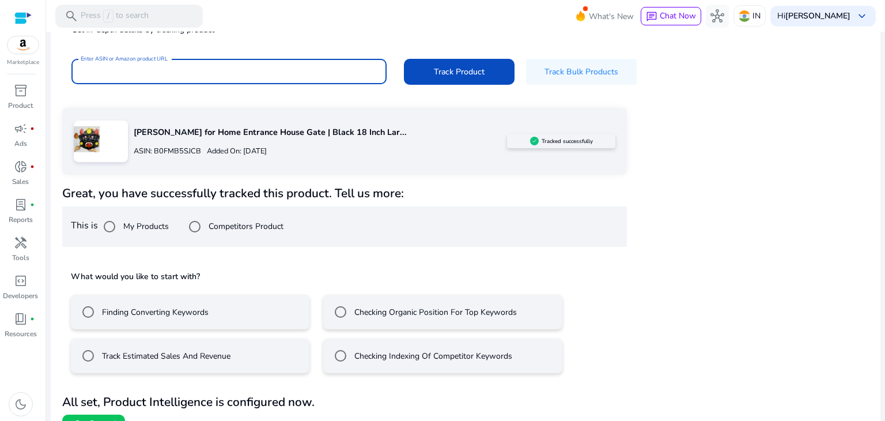
paste input "**********"
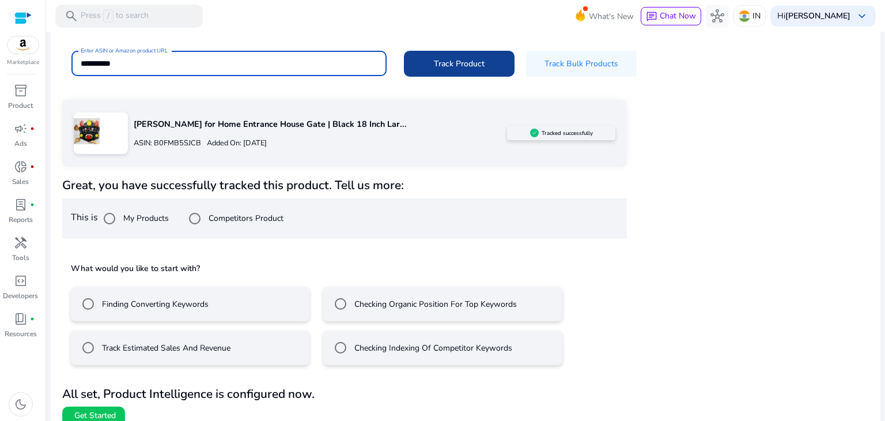
type input "**********"
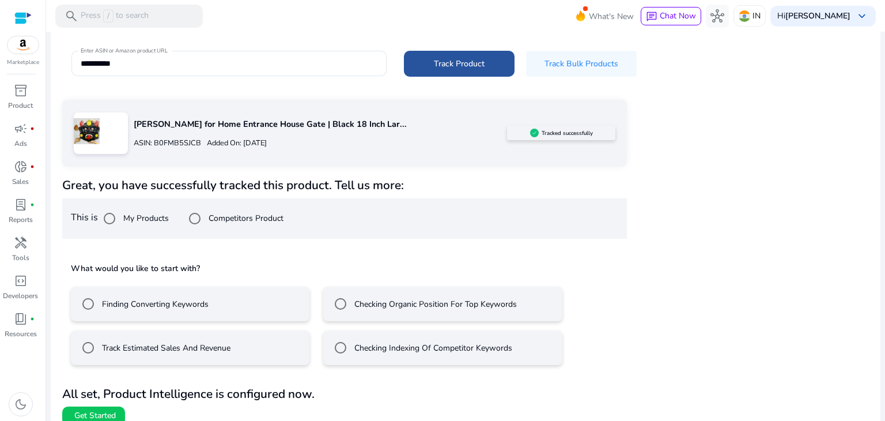
click at [448, 54] on span at bounding box center [459, 64] width 111 height 28
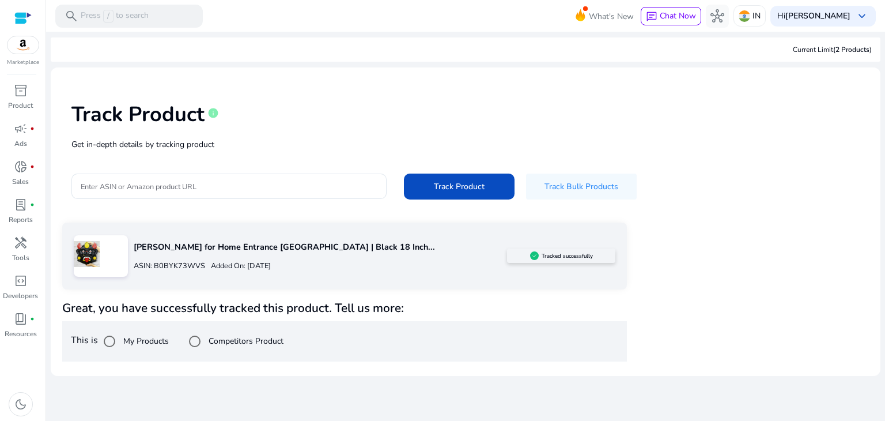
click at [242, 342] on label "Competitors Product" at bounding box center [244, 341] width 77 height 12
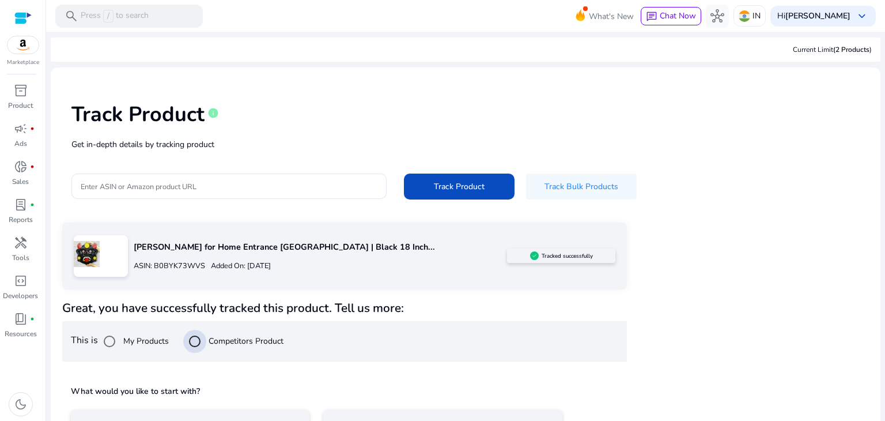
scroll to position [83, 0]
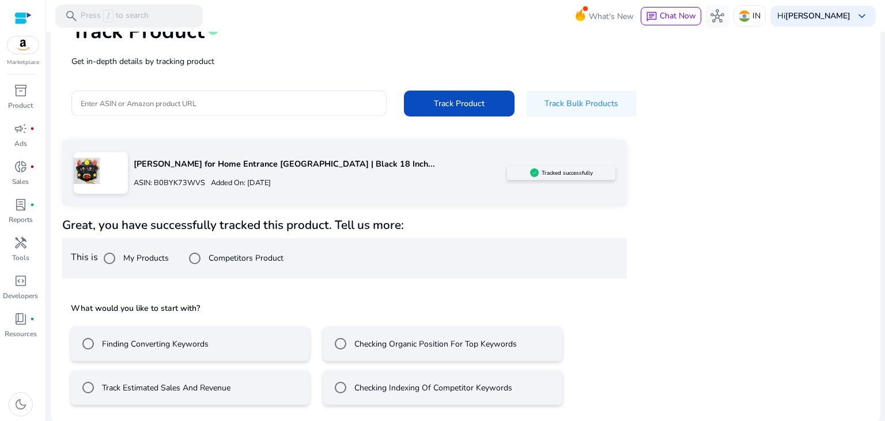
click at [357, 352] on div "Checking Organic Position For Top Keywords" at bounding box center [423, 343] width 188 height 23
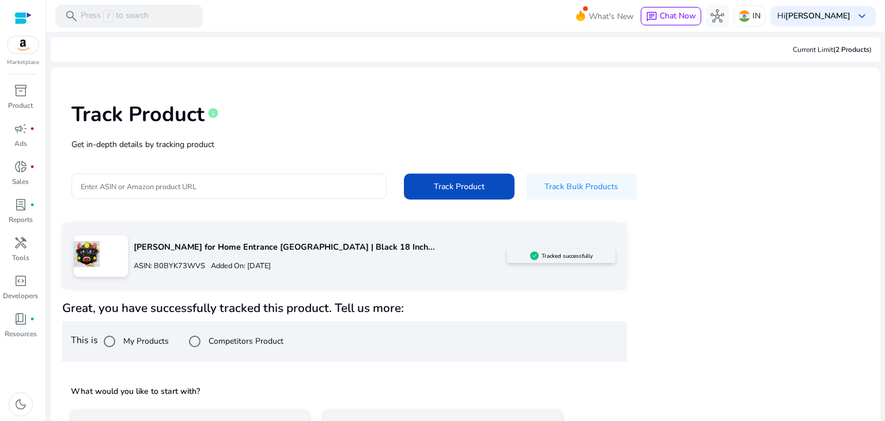
scroll to position [134, 0]
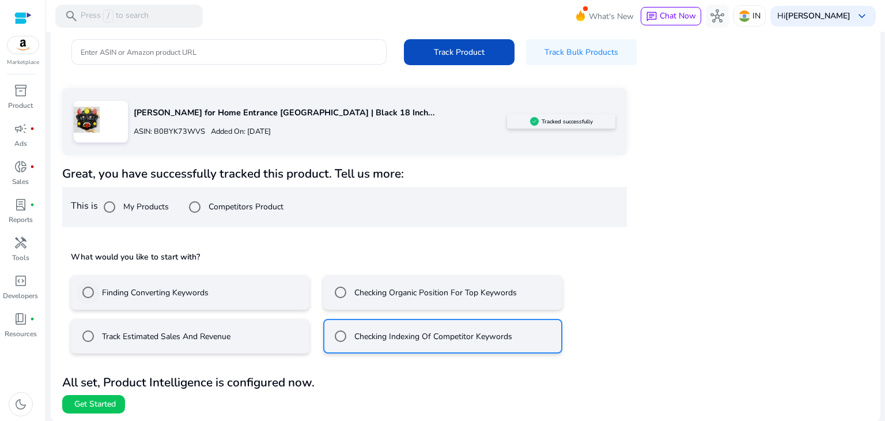
click at [173, 299] on div "Finding Converting Keywords" at bounding box center [143, 292] width 132 height 23
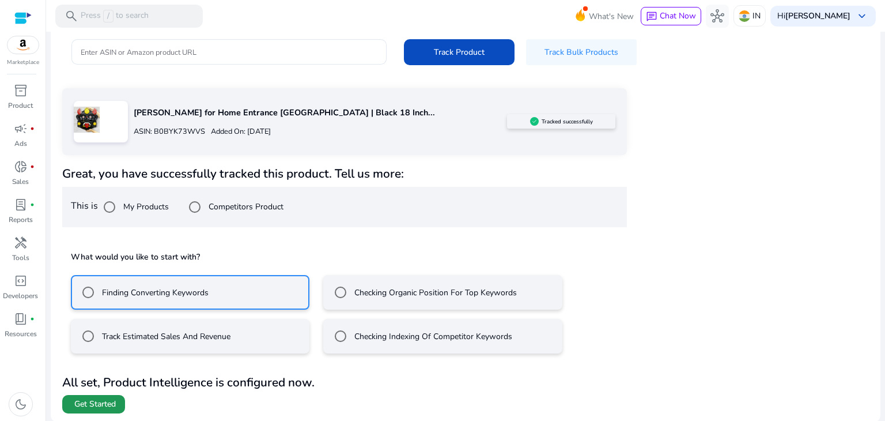
click at [119, 398] on span at bounding box center [93, 404] width 63 height 28
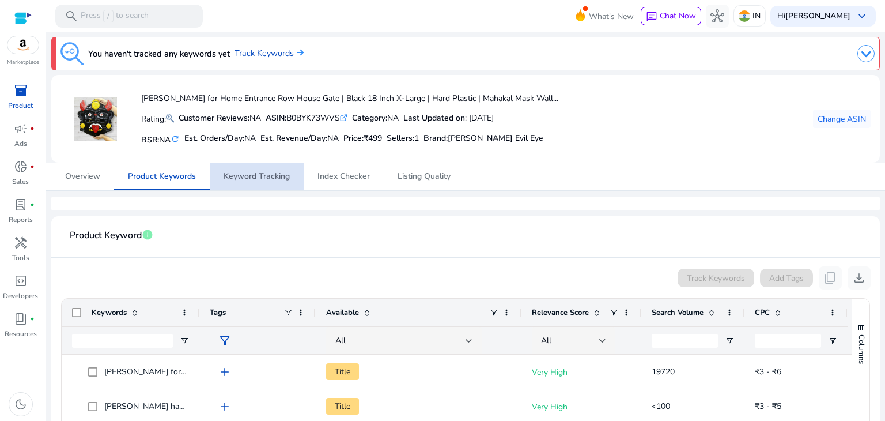
click at [254, 174] on span "Keyword Tracking" at bounding box center [257, 176] width 66 height 8
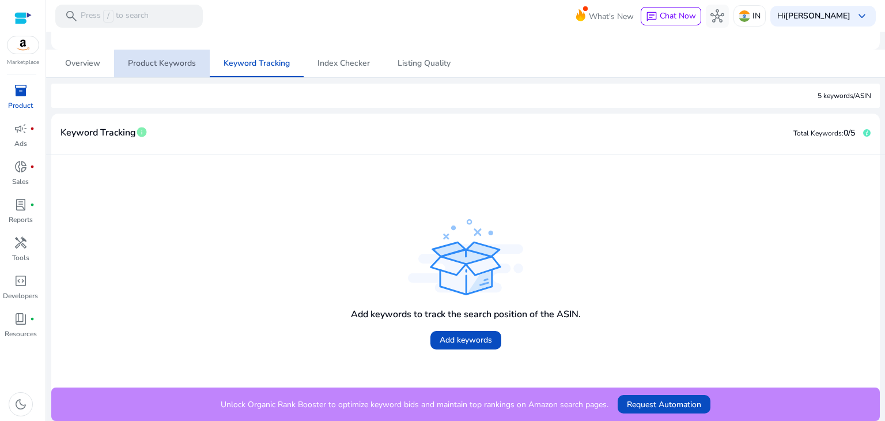
click at [184, 74] on span "Product Keywords" at bounding box center [162, 64] width 68 height 28
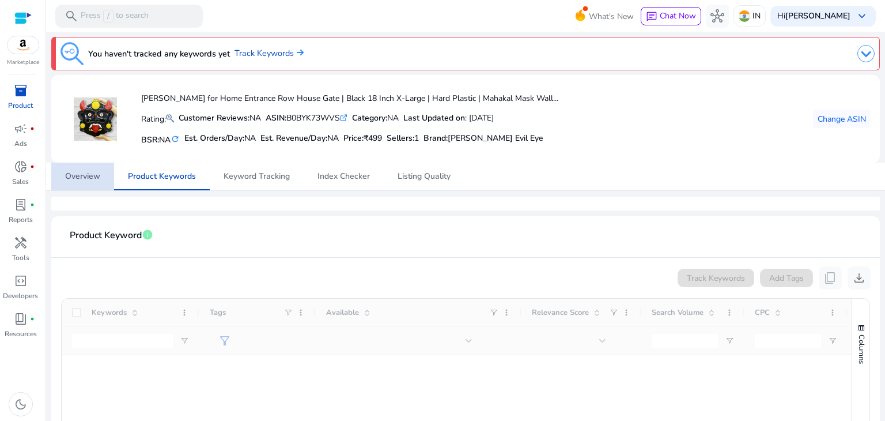
click at [87, 183] on span "Overview" at bounding box center [82, 177] width 35 height 28
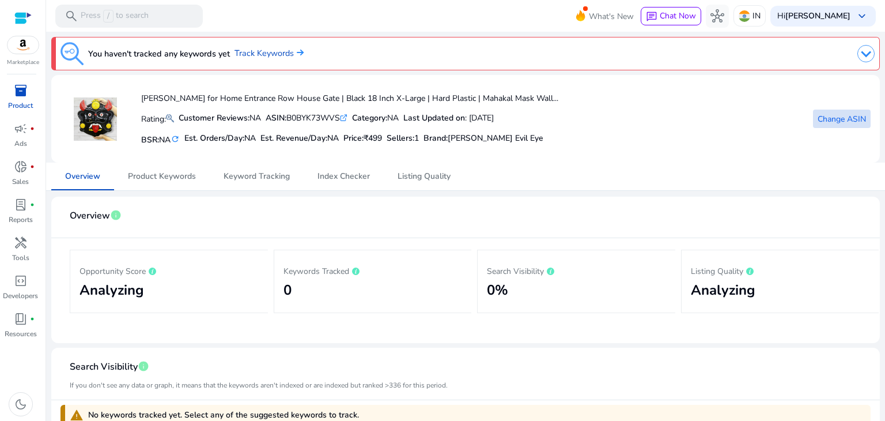
click at [825, 111] on span at bounding box center [842, 119] width 58 height 28
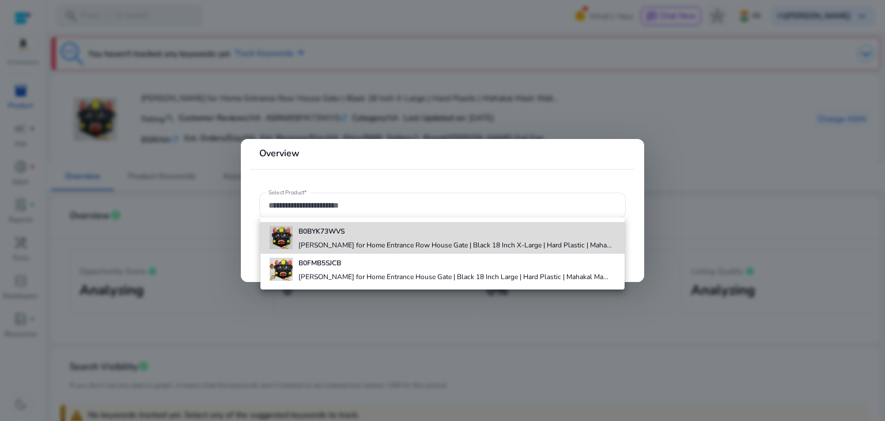
click at [353, 243] on h4 "[PERSON_NAME] for Home Entrance Row House Gate | Black 18 Inch X-Large | Hard P…" at bounding box center [454, 244] width 313 height 9
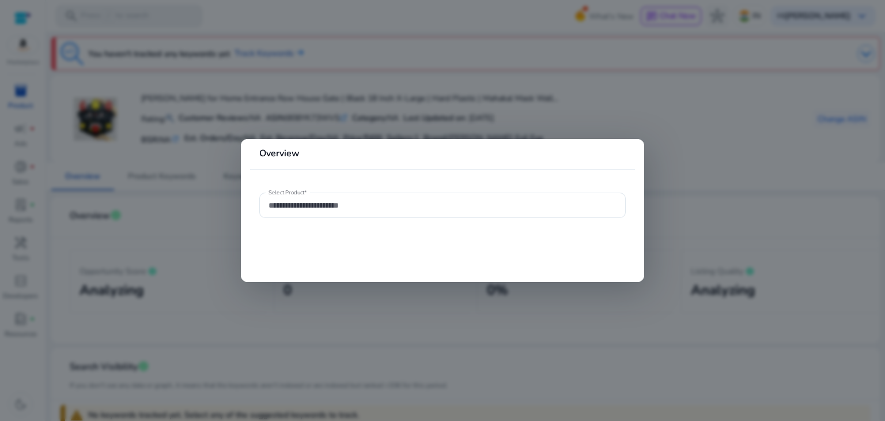
type input "**********"
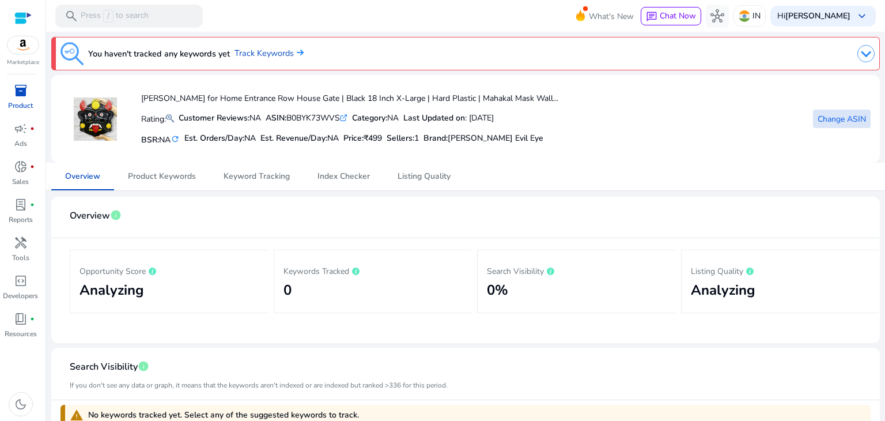
click at [833, 114] on span "Change ASIN" at bounding box center [842, 119] width 48 height 12
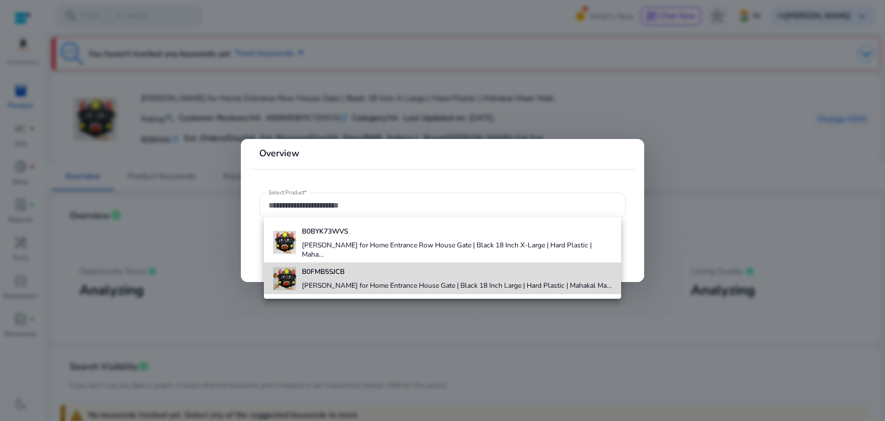
click at [361, 267] on h4 "B0FMB5SJCB" at bounding box center [457, 271] width 310 height 9
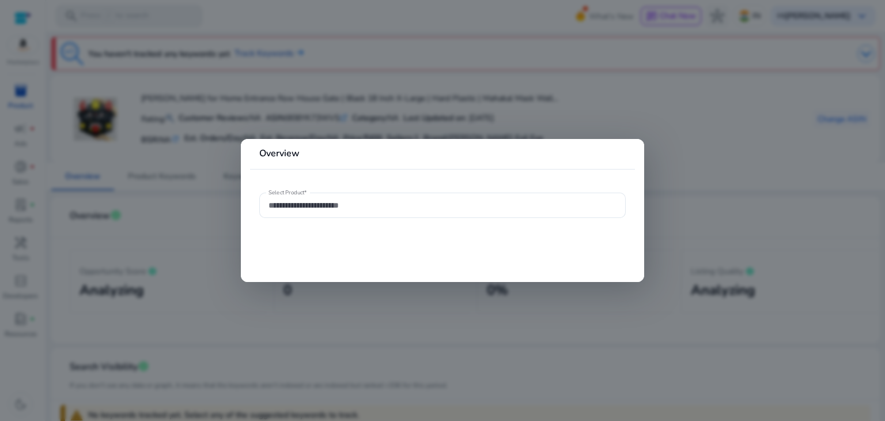
type input "**********"
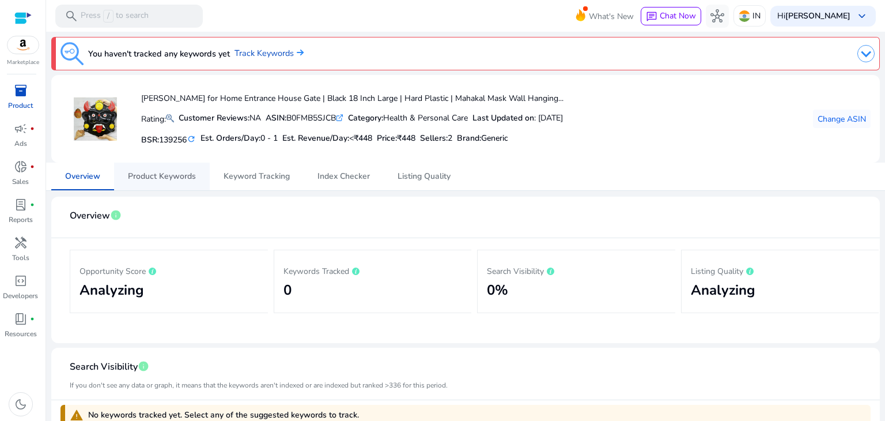
click at [147, 172] on span "Product Keywords" at bounding box center [162, 176] width 68 height 8
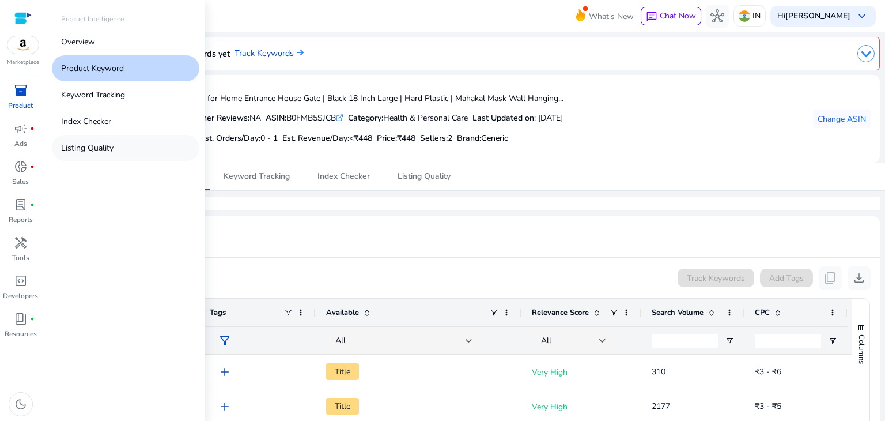
click at [108, 155] on link "Listing Quality" at bounding box center [126, 148] width 148 height 26
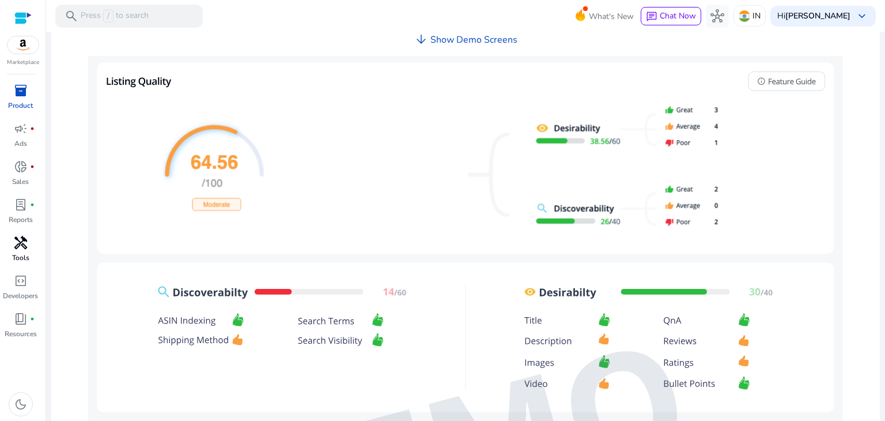
click at [24, 245] on span "handyman" at bounding box center [21, 243] width 14 height 14
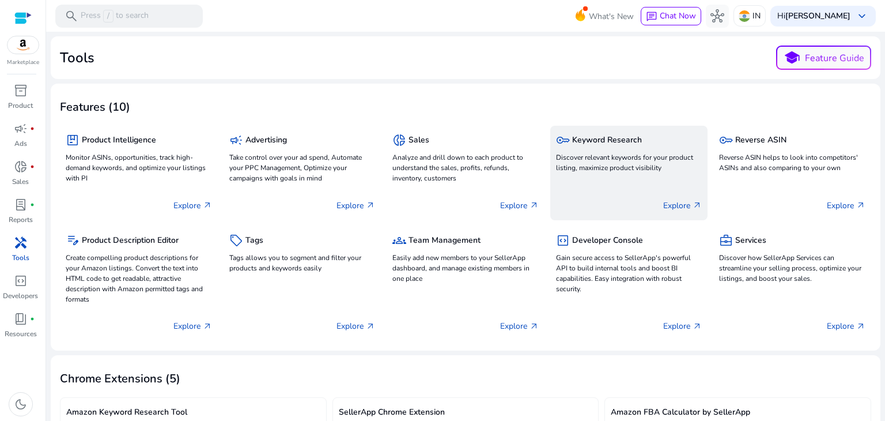
click at [603, 180] on div "key Keyword Research Discover relevant keywords for your product listing, maxim…" at bounding box center [629, 173] width 158 height 95
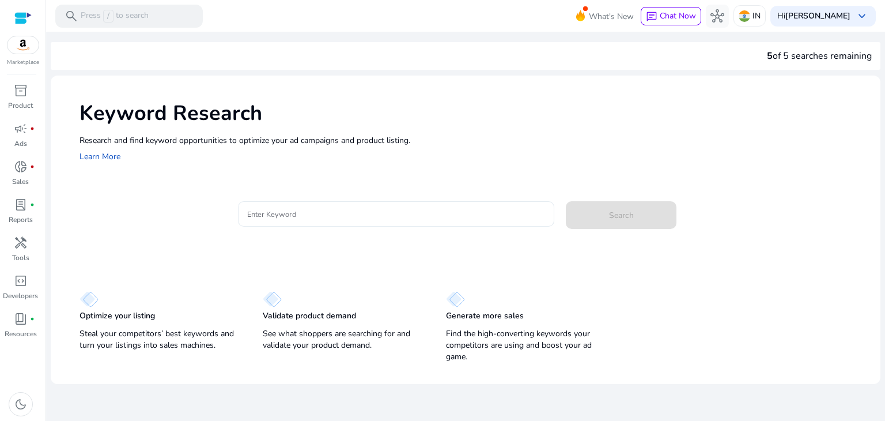
click at [376, 224] on div at bounding box center [396, 213] width 298 height 25
click at [22, 244] on span "handyman" at bounding box center [21, 243] width 14 height 14
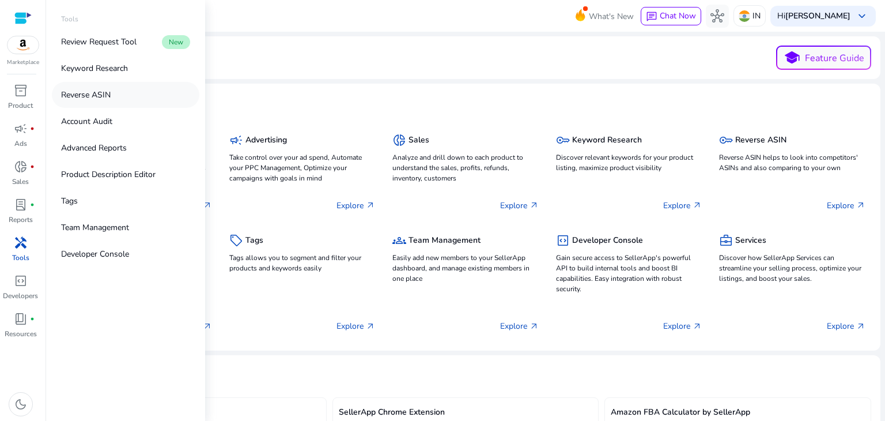
click at [80, 96] on p "Reverse ASIN" at bounding box center [86, 95] width 50 height 12
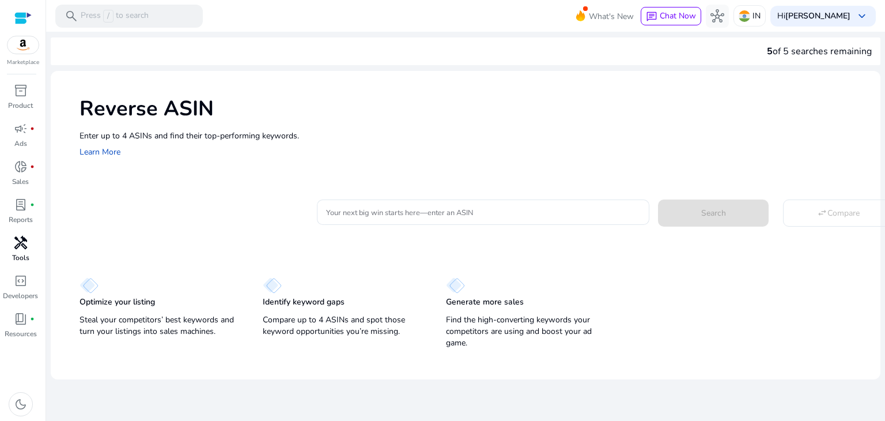
click at [31, 243] on div "handyman" at bounding box center [21, 242] width 32 height 18
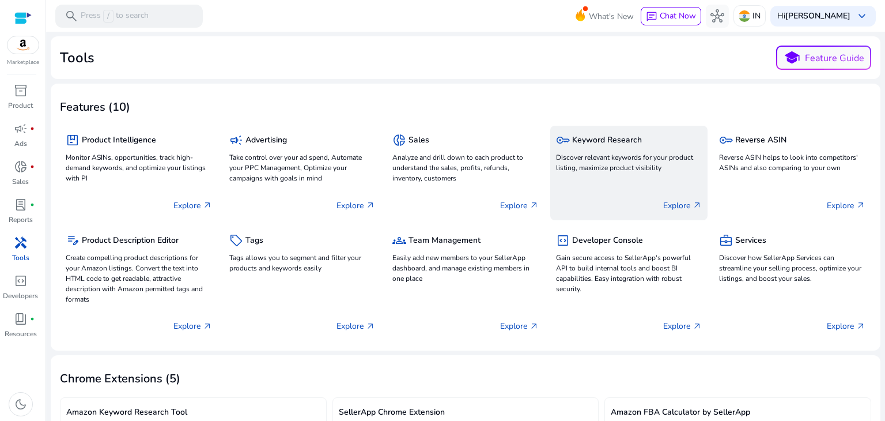
click at [594, 186] on div "Explore arrow_outward" at bounding box center [629, 200] width 146 height 29
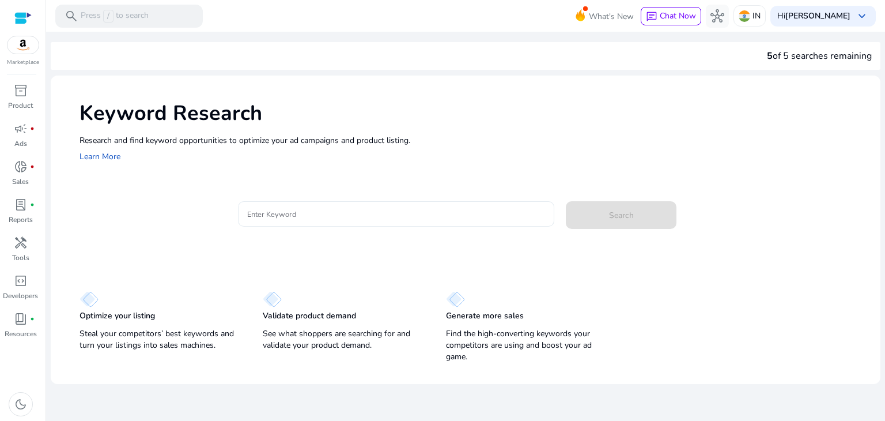
click at [429, 226] on div at bounding box center [396, 213] width 298 height 25
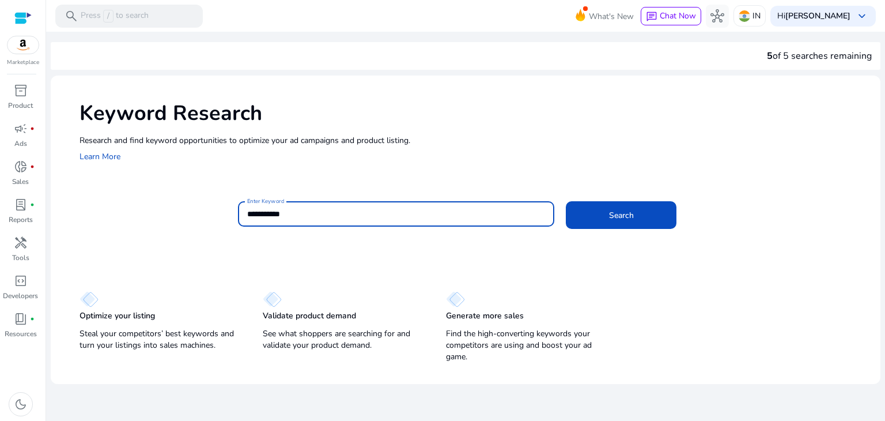
type input "**********"
click at [566, 201] on button "Search" at bounding box center [621, 215] width 111 height 28
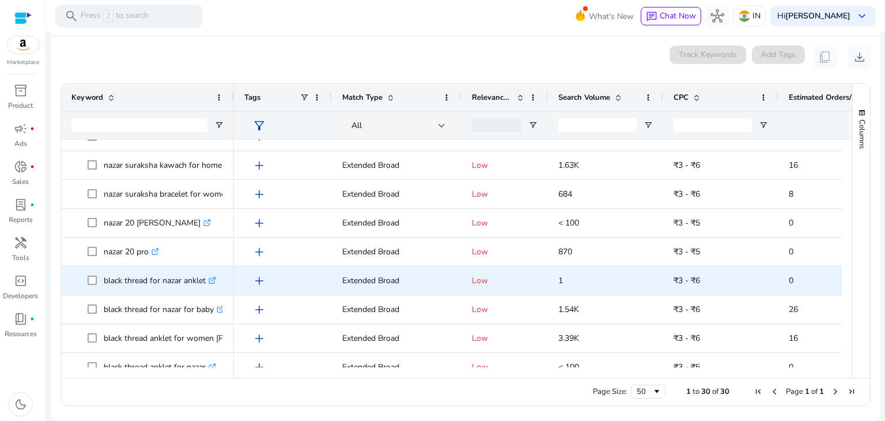
scroll to position [636, 0]
